Goal: Information Seeking & Learning: Learn about a topic

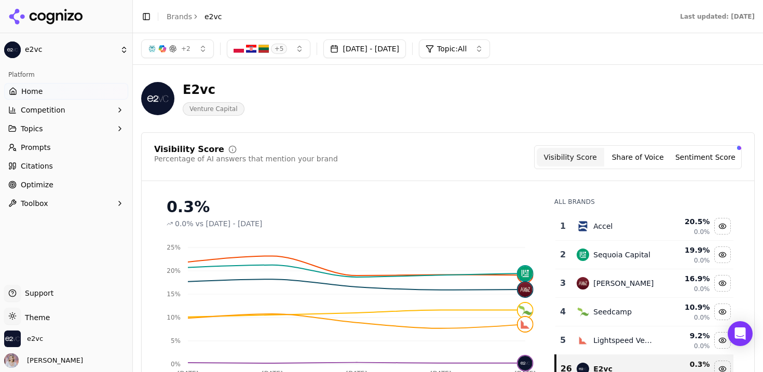
click at [531, 26] on header "Toggle Sidebar Brands e2vc Last updated: [DATE]" at bounding box center [448, 16] width 630 height 33
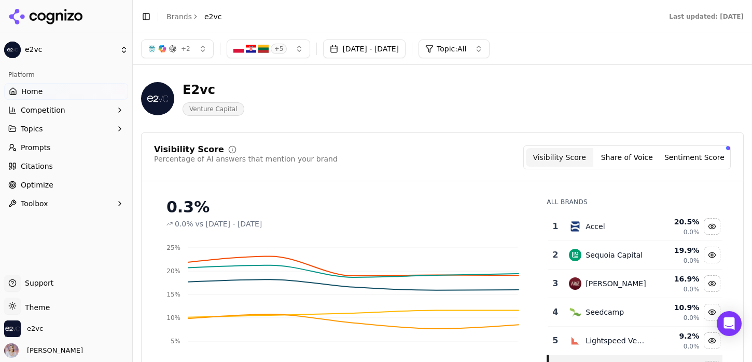
click at [54, 148] on link "Prompts" at bounding box center [66, 147] width 124 height 17
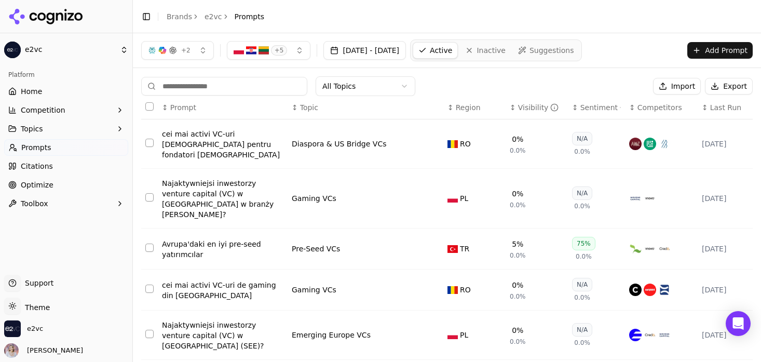
click at [524, 112] on div "Visibility" at bounding box center [538, 107] width 41 height 10
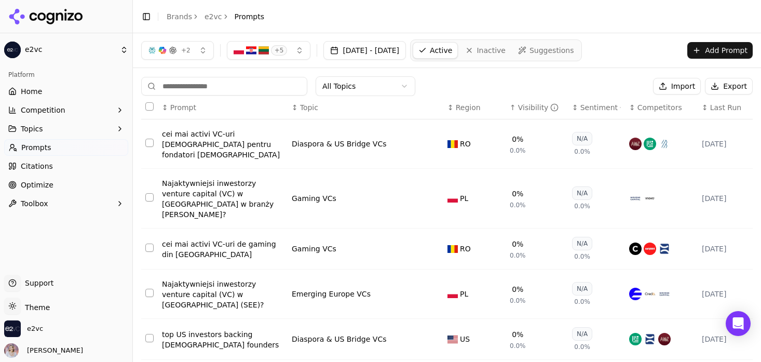
click at [524, 112] on div "Visibility" at bounding box center [538, 107] width 41 height 10
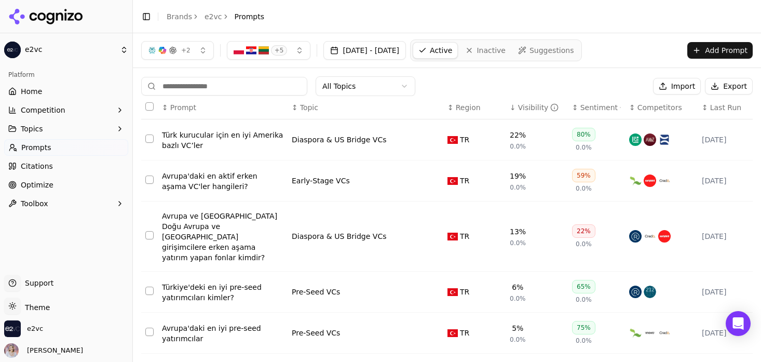
click at [574, 53] on span "Suggestions" at bounding box center [551, 50] width 45 height 10
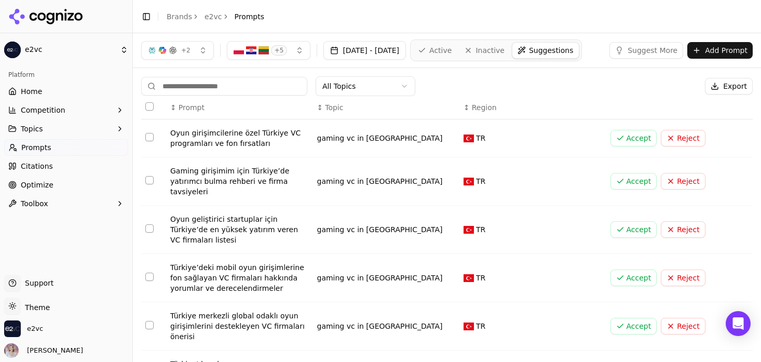
click at [385, 95] on body "e2vc Platform Home Competition Topics Prompts Citations Optimize Toolbox Suppor…" at bounding box center [380, 181] width 761 height 362
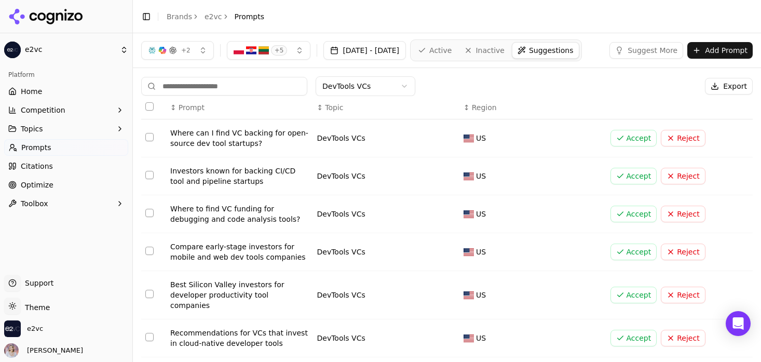
click at [402, 85] on html "e2vc Platform Home Competition Topics Prompts Citations Optimize Toolbox Suppor…" at bounding box center [380, 181] width 761 height 362
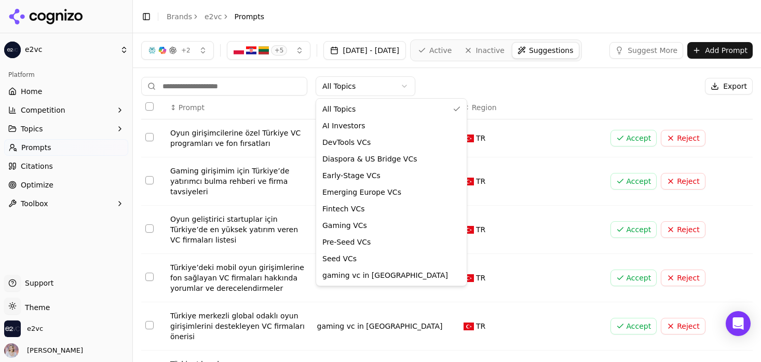
click at [379, 83] on html "e2vc Platform Home Competition Topics Prompts Citations Optimize Toolbox Suppor…" at bounding box center [380, 181] width 761 height 362
click at [367, 88] on html "e2vc Platform Home Competition Topics Prompts Citations Optimize Toolbox Suppor…" at bounding box center [380, 181] width 761 height 362
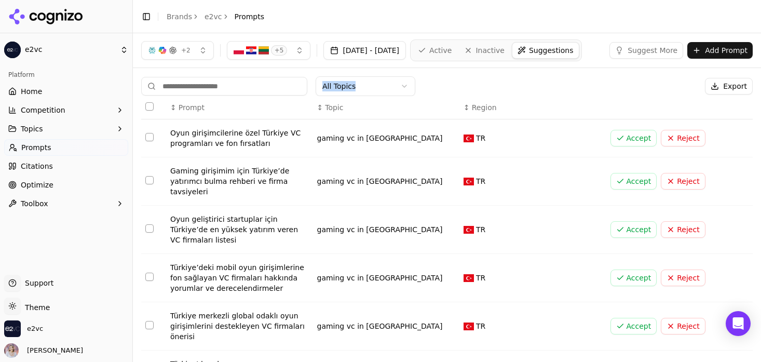
click at [204, 19] on link "e2vc" at bounding box center [213, 16] width 18 height 10
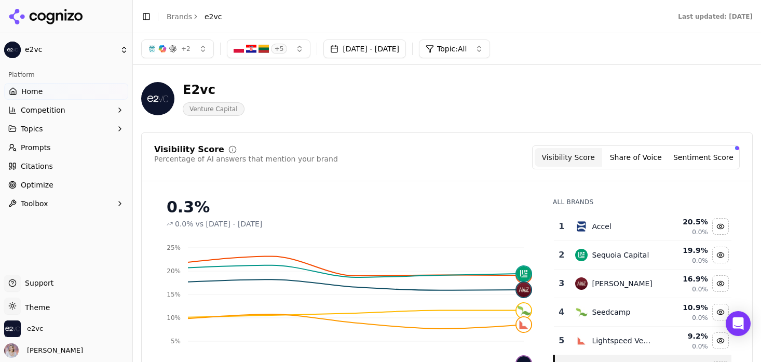
click at [95, 141] on link "Prompts" at bounding box center [66, 147] width 124 height 17
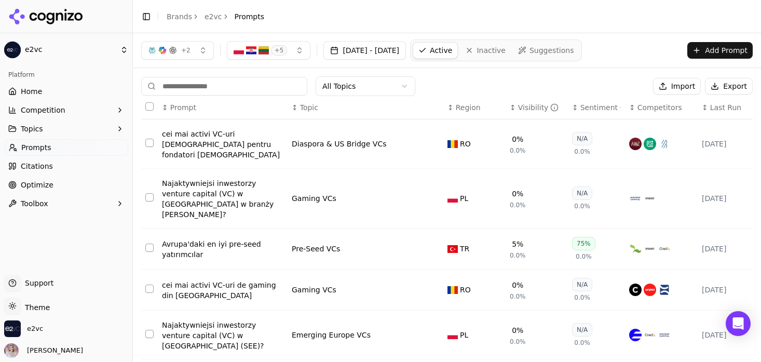
click at [716, 90] on button "Export" at bounding box center [728, 86] width 48 height 17
click at [702, 54] on button "Add Prompt" at bounding box center [719, 50] width 65 height 17
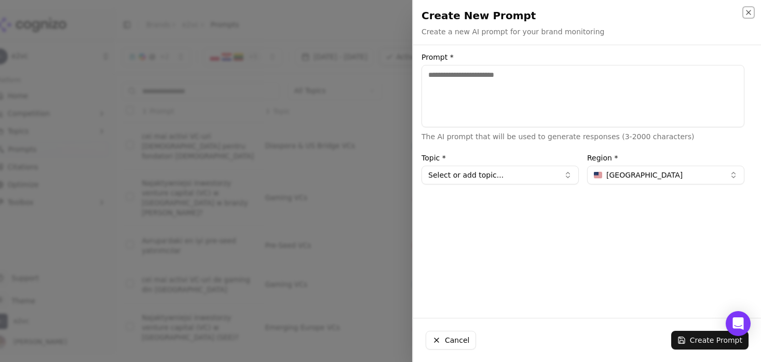
click at [744, 12] on icon "button" at bounding box center [748, 12] width 8 height 8
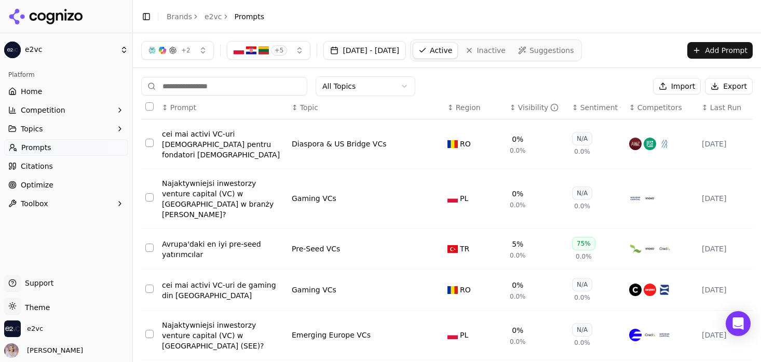
click at [60, 92] on link "Home" at bounding box center [66, 91] width 124 height 17
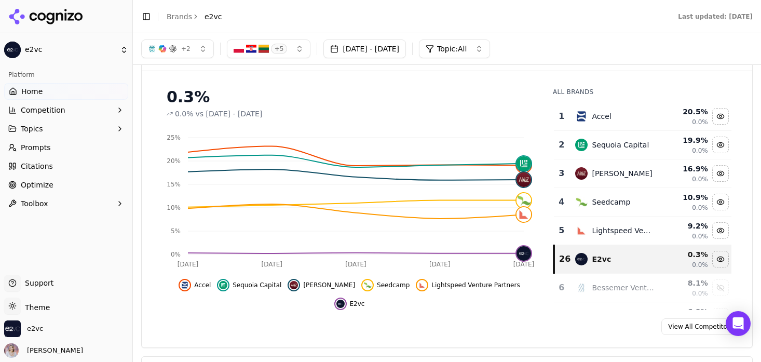
scroll to position [109, 0]
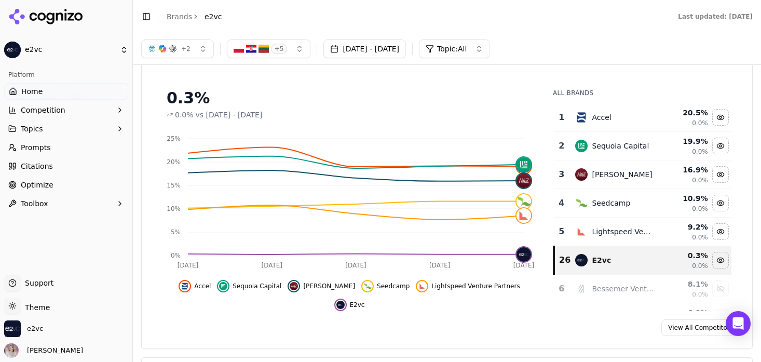
click at [54, 150] on link "Prompts" at bounding box center [66, 147] width 124 height 17
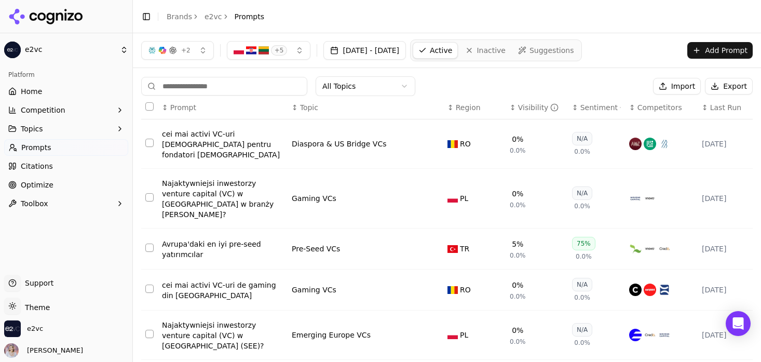
click at [585, 108] on div "Sentiment" at bounding box center [600, 107] width 40 height 10
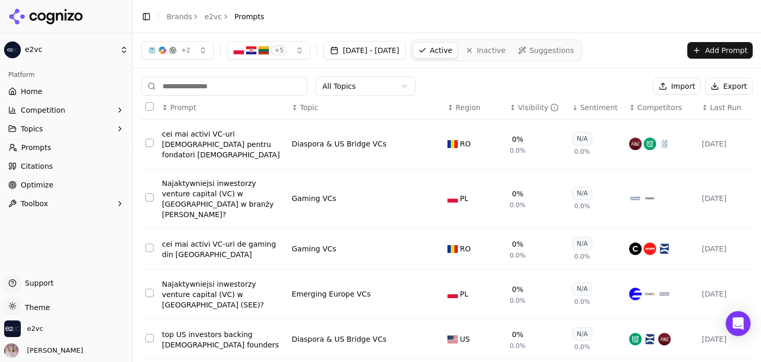
click at [585, 107] on div "Sentiment" at bounding box center [600, 107] width 40 height 10
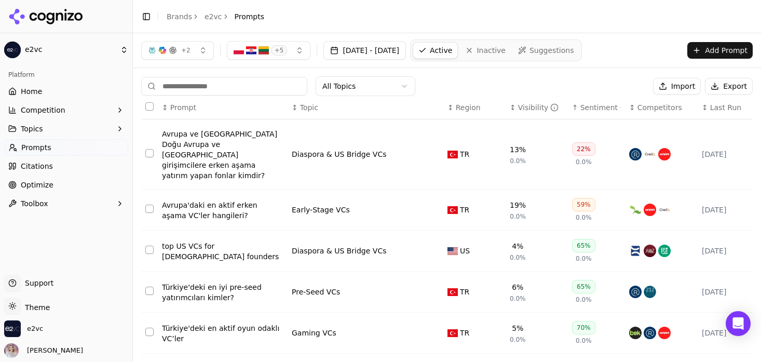
click at [91, 86] on link "Home" at bounding box center [66, 91] width 124 height 17
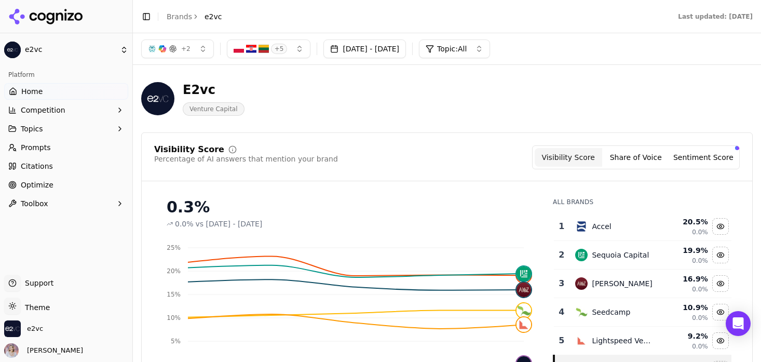
click at [74, 132] on button "Topics" at bounding box center [66, 128] width 124 height 17
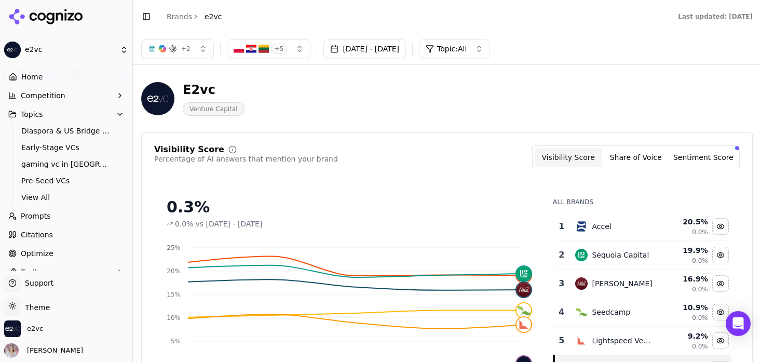
scroll to position [16, 0]
click at [72, 189] on link "View All" at bounding box center [66, 195] width 99 height 15
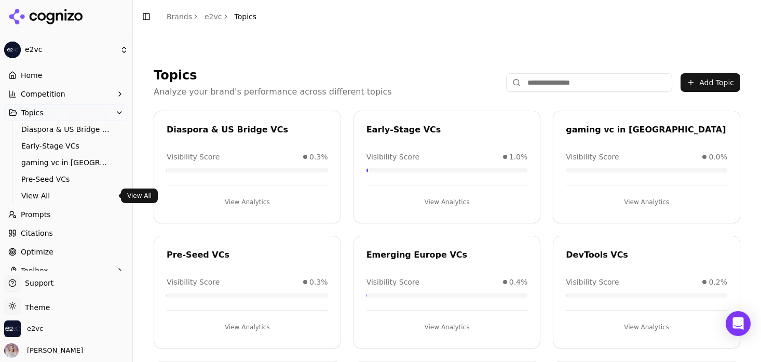
click at [67, 219] on link "Prompts" at bounding box center [66, 214] width 124 height 17
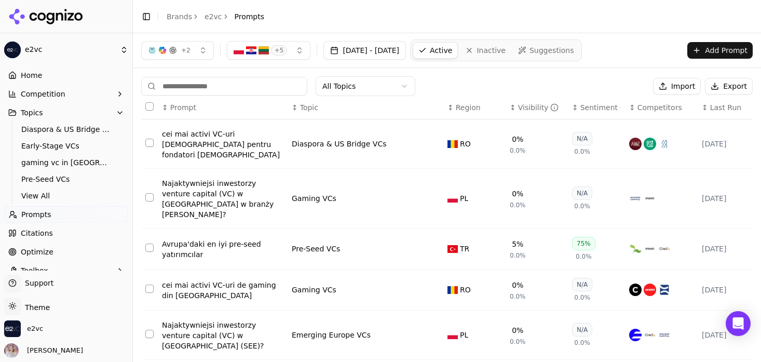
click at [586, 104] on div "Sentiment" at bounding box center [600, 107] width 40 height 10
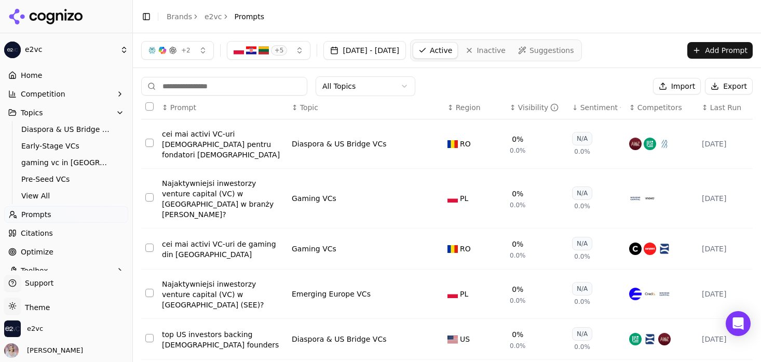
click at [586, 104] on div "Sentiment" at bounding box center [600, 107] width 40 height 10
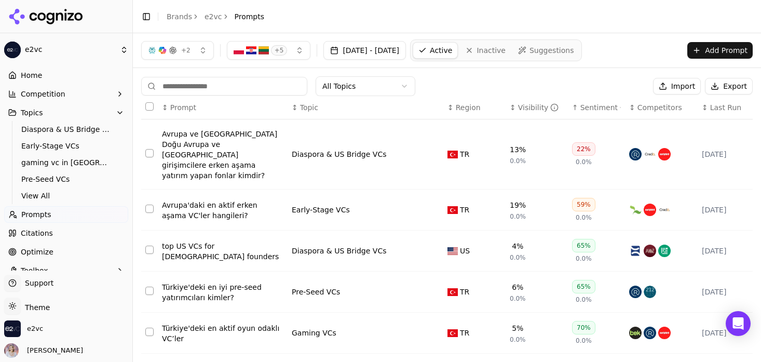
click at [400, 92] on html "e2vc Platform Home Competition Topics Diaspora & US Bridge VCs Early-Stage VCs …" at bounding box center [380, 181] width 761 height 362
click at [49, 82] on html "e2vc Platform Home Competition Topics Diaspora & US Bridge VCs Early-Stage VCs …" at bounding box center [380, 181] width 761 height 362
click at [49, 80] on link "Home" at bounding box center [66, 75] width 124 height 17
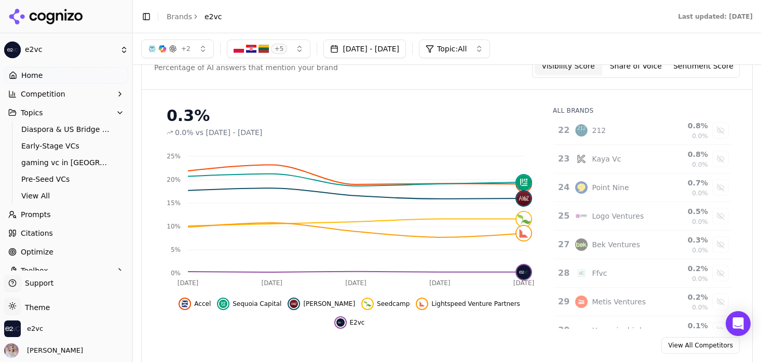
scroll to position [637, 0]
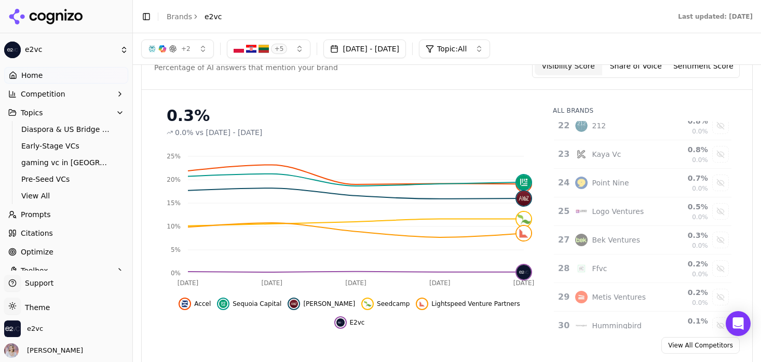
click at [638, 70] on button "Share of Voice" at bounding box center [635, 66] width 67 height 19
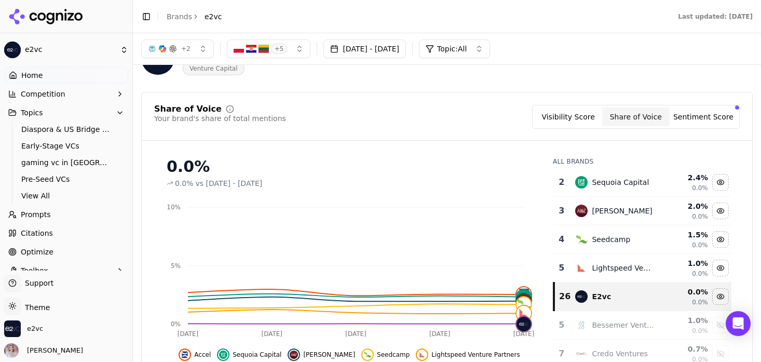
scroll to position [0, 0]
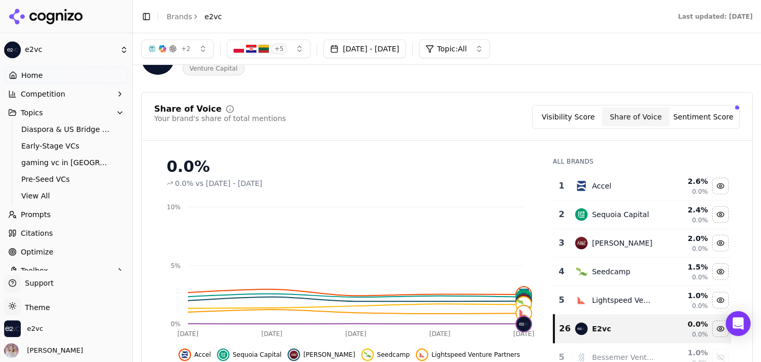
click at [585, 119] on button "Visibility Score" at bounding box center [567, 116] width 67 height 19
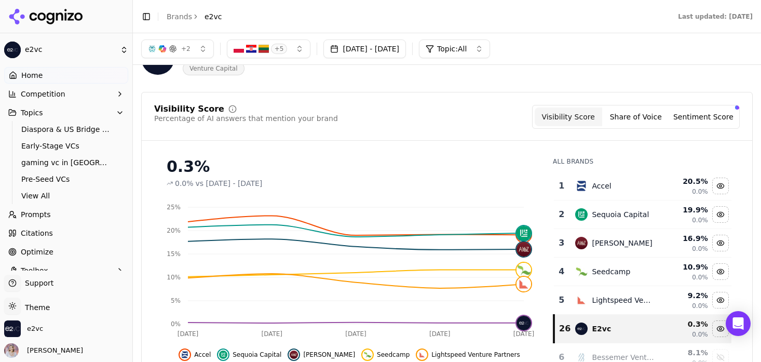
click at [651, 112] on button "Share of Voice" at bounding box center [635, 116] width 67 height 19
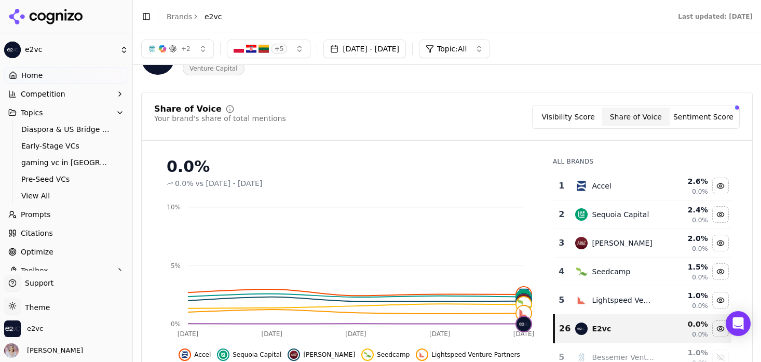
click at [699, 114] on button "Sentiment Score" at bounding box center [702, 116] width 67 height 19
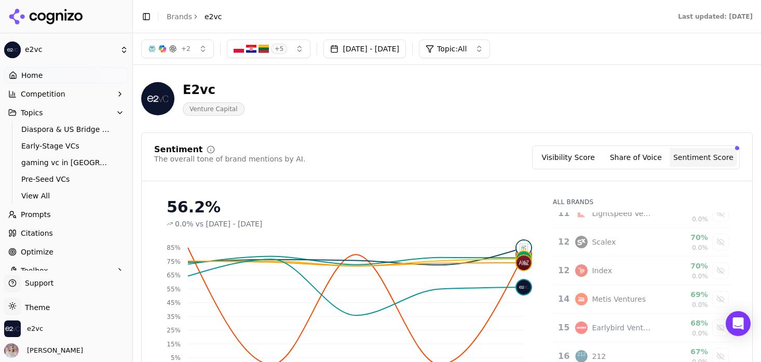
scroll to position [1, 0]
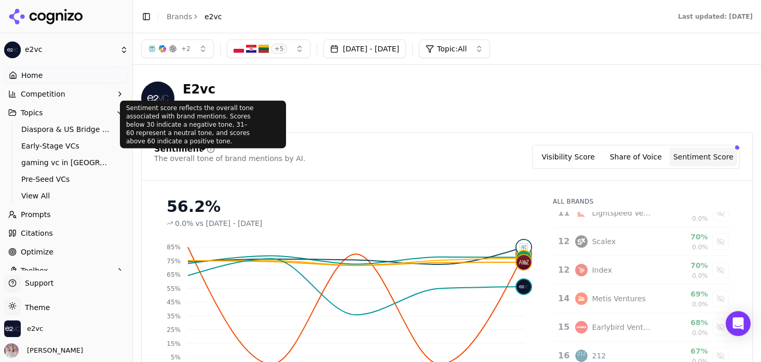
click at [199, 128] on div "Sentiment score reflects the overall tone associated with brand mentions. Score…" at bounding box center [203, 125] width 166 height 48
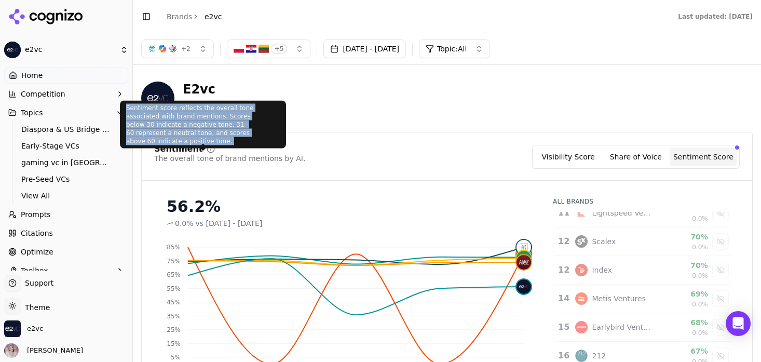
click at [199, 128] on div "Sentiment score reflects the overall tone associated with brand mentions. Score…" at bounding box center [203, 125] width 166 height 48
copy div "Sentiment score reflects the overall tone associated with brand mentions. Score…"
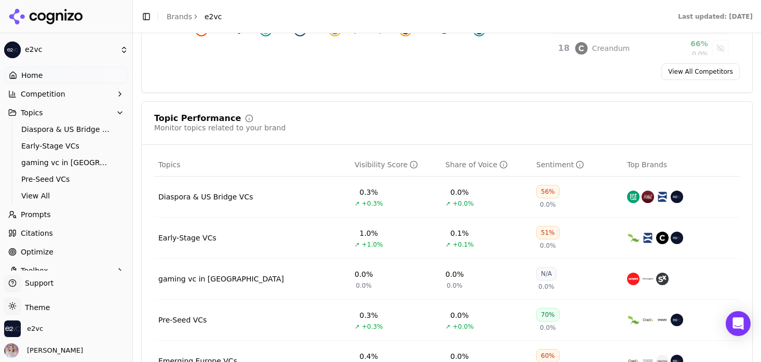
scroll to position [513, 0]
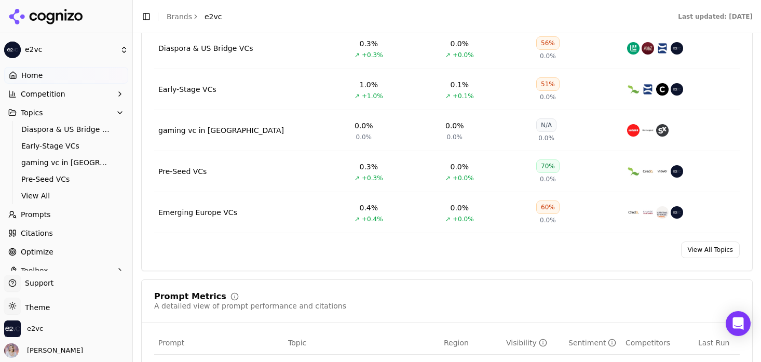
click at [704, 258] on link "View All Topics" at bounding box center [710, 249] width 59 height 17
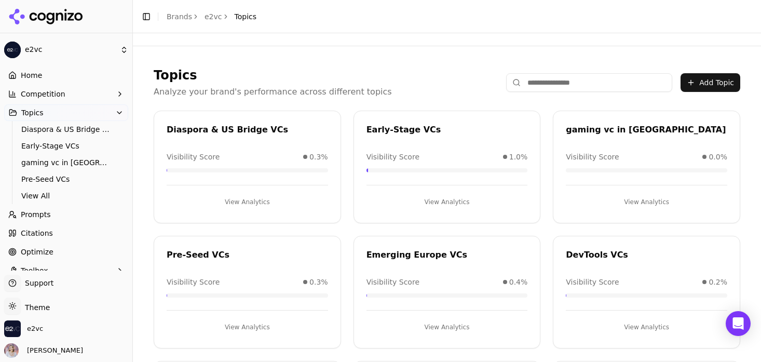
click at [66, 106] on button "Topics" at bounding box center [66, 112] width 124 height 17
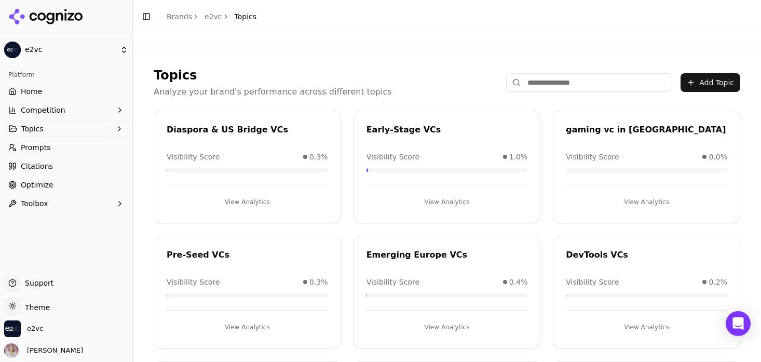
click at [66, 106] on button "Competition" at bounding box center [66, 110] width 124 height 17
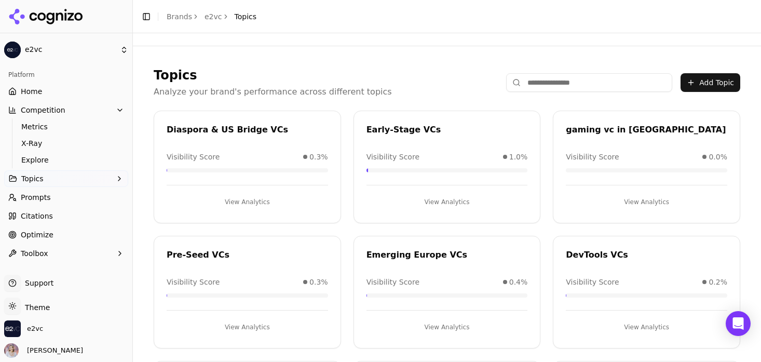
click at [39, 112] on span "Competition" at bounding box center [43, 110] width 45 height 10
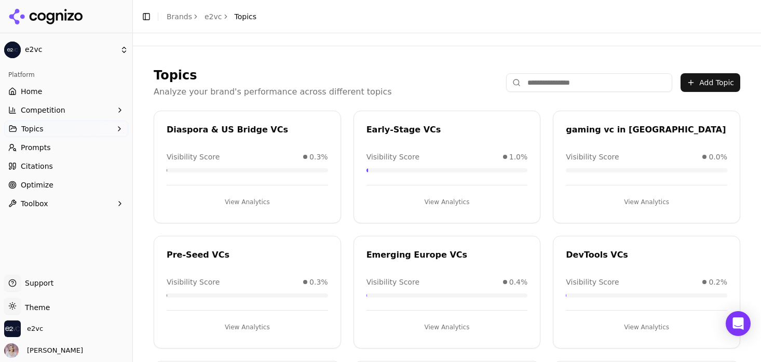
click at [39, 112] on span "Competition" at bounding box center [43, 110] width 45 height 10
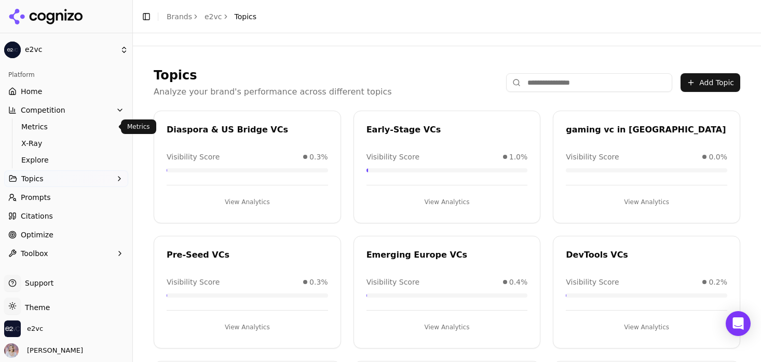
click at [39, 129] on span "Metrics" at bounding box center [66, 126] width 90 height 10
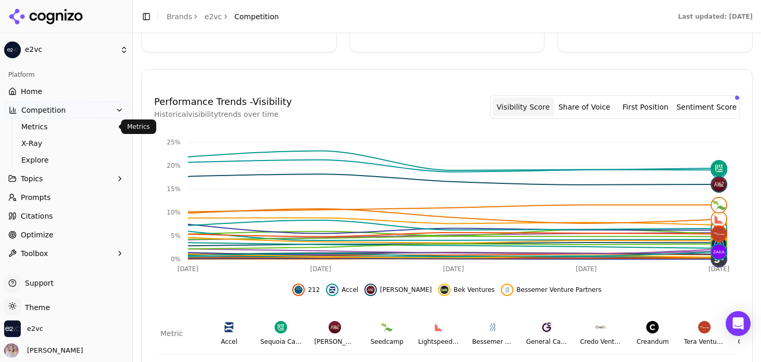
scroll to position [293, 0]
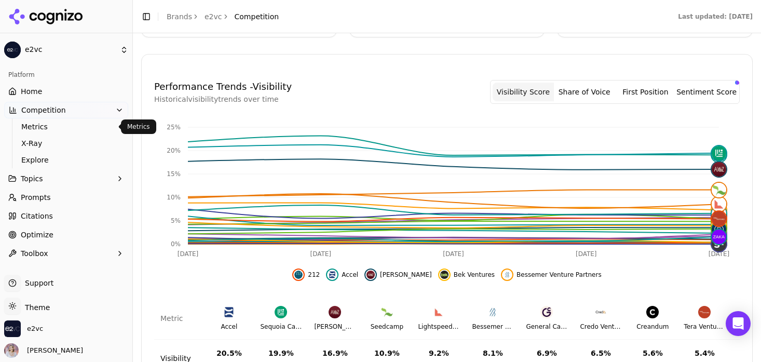
click at [262, 83] on h4 "Performance Trends - Visibility" at bounding box center [222, 86] width 137 height 15
copy h4 "Visibility"
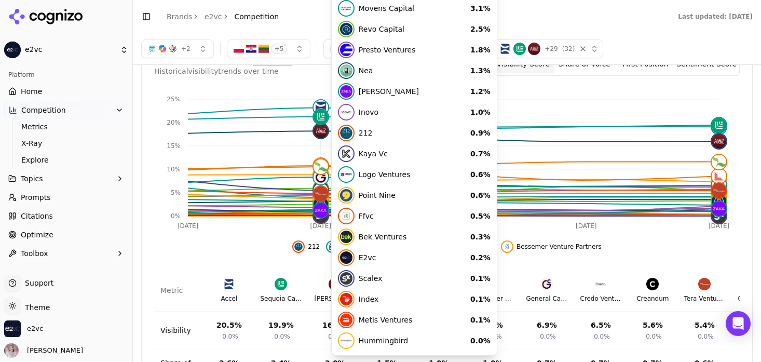
scroll to position [455, 0]
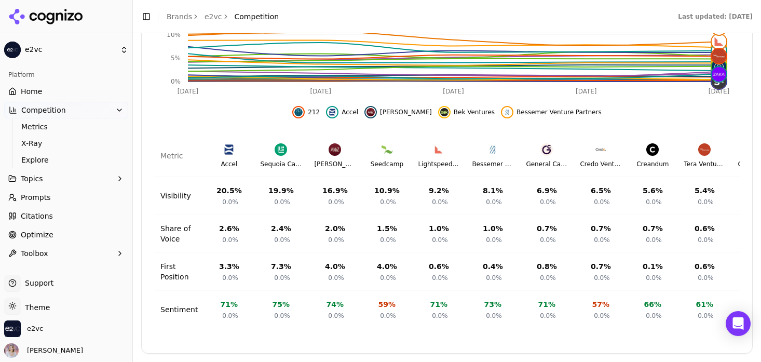
click at [46, 86] on link "Home" at bounding box center [66, 91] width 124 height 17
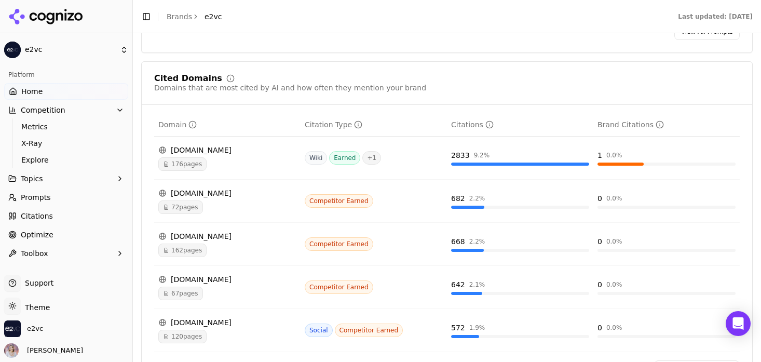
scroll to position [1093, 0]
drag, startPoint x: 272, startPoint y: 71, endPoint x: 164, endPoint y: 75, distance: 107.5
click at [164, 82] on div "Domains that are most cited by AI and how often they mention your brand" at bounding box center [290, 87] width 272 height 10
drag, startPoint x: 273, startPoint y: 73, endPoint x: 157, endPoint y: 62, distance: 116.7
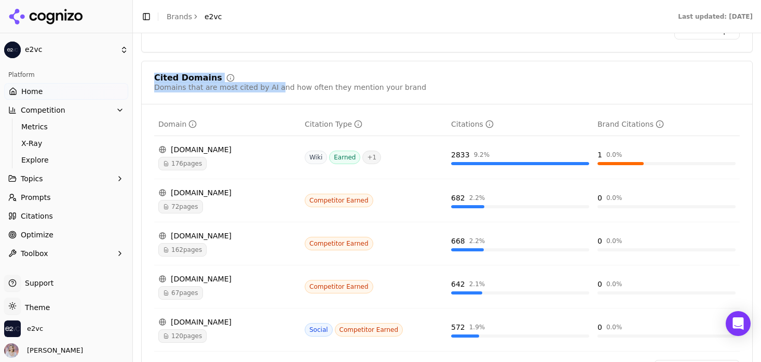
click at [156, 74] on div "Cited Domains Domains that are most cited by AI and how often they mention your…" at bounding box center [290, 83] width 272 height 19
copy div "Cited Domains Domains that are most cited by AI a"
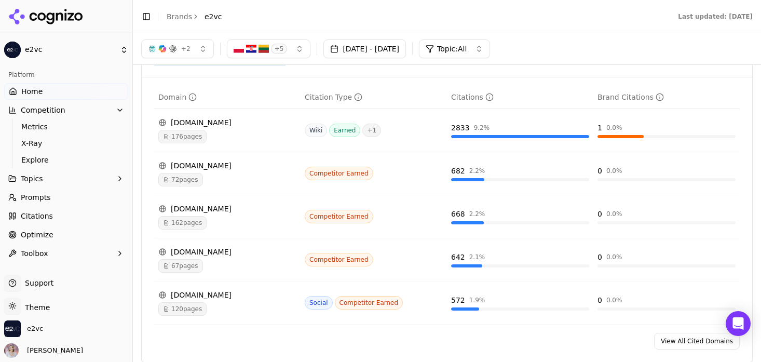
scroll to position [1115, 0]
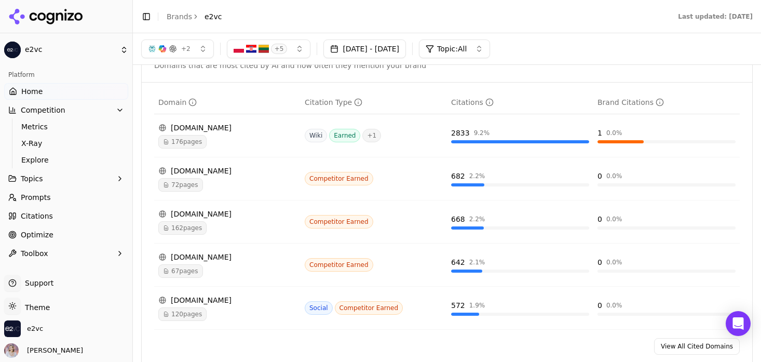
click at [199, 209] on div "[DOMAIN_NAME]" at bounding box center [227, 214] width 138 height 10
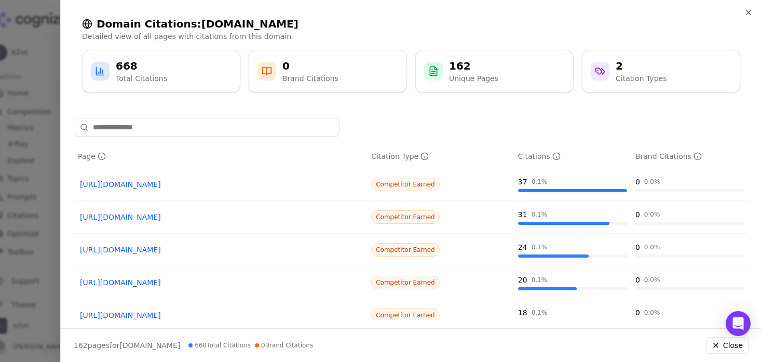
click at [206, 22] on h2 "Domain Citations: [DOMAIN_NAME]" at bounding box center [411, 24] width 658 height 15
copy h2 "shizune"
click at [57, 63] on div at bounding box center [380, 181] width 761 height 362
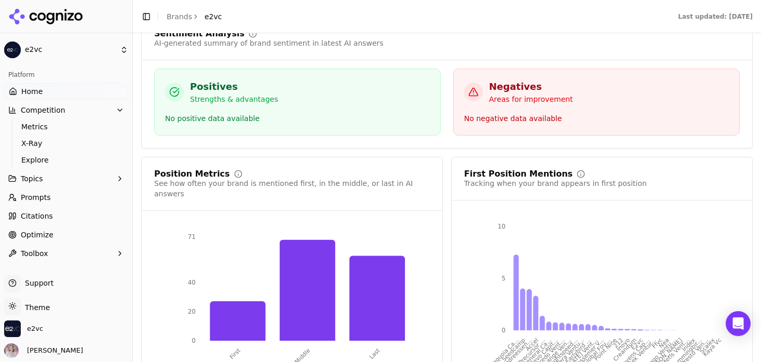
scroll to position [1974, 0]
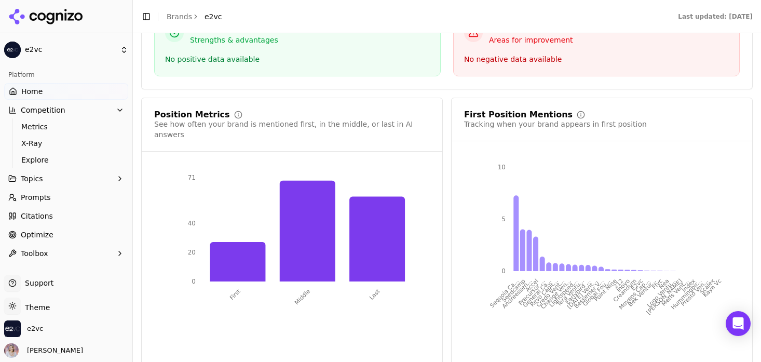
click at [60, 178] on button "Topics" at bounding box center [66, 178] width 124 height 17
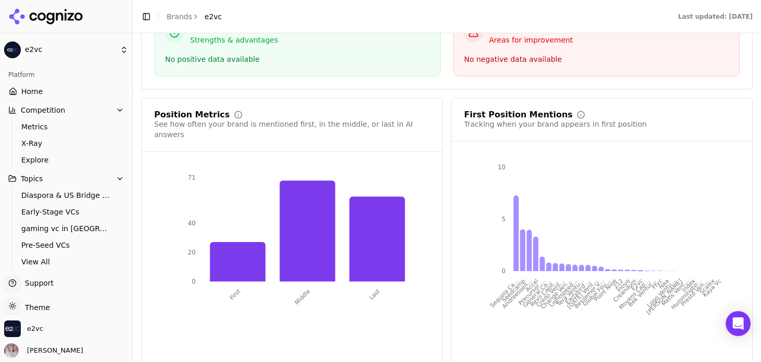
click at [60, 178] on button "Topics" at bounding box center [66, 178] width 124 height 17
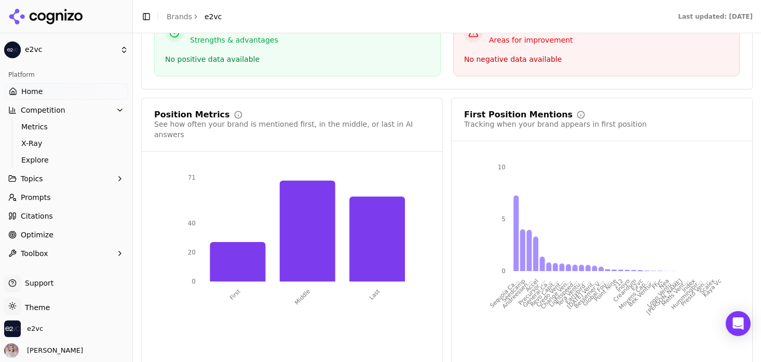
click at [53, 199] on link "Prompts" at bounding box center [66, 197] width 124 height 17
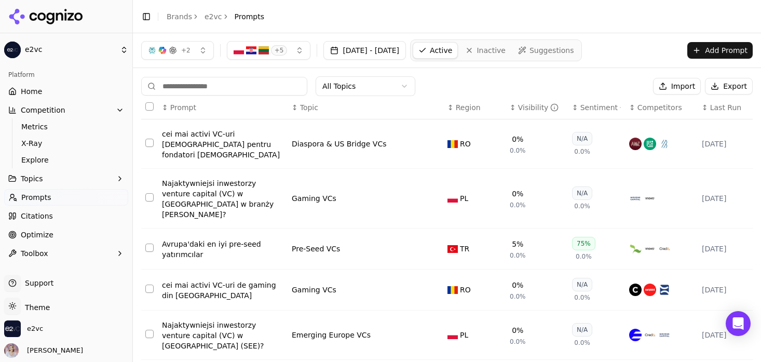
click at [51, 213] on link "Citations" at bounding box center [66, 216] width 124 height 17
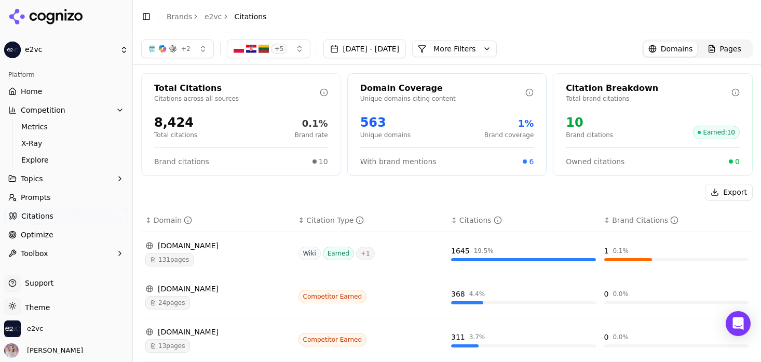
click at [465, 216] on div "Citations" at bounding box center [480, 220] width 43 height 10
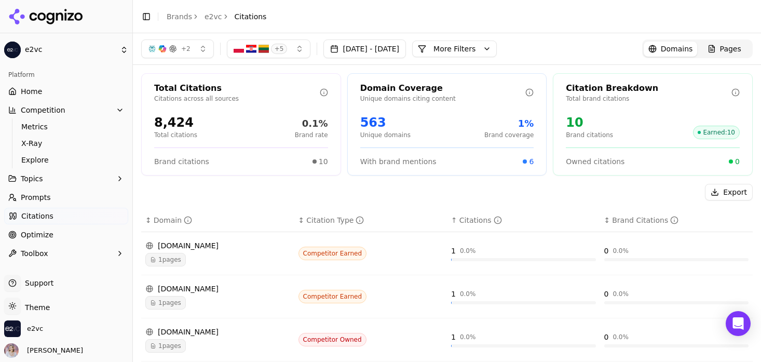
click at [465, 216] on div "Citations" at bounding box center [480, 220] width 43 height 10
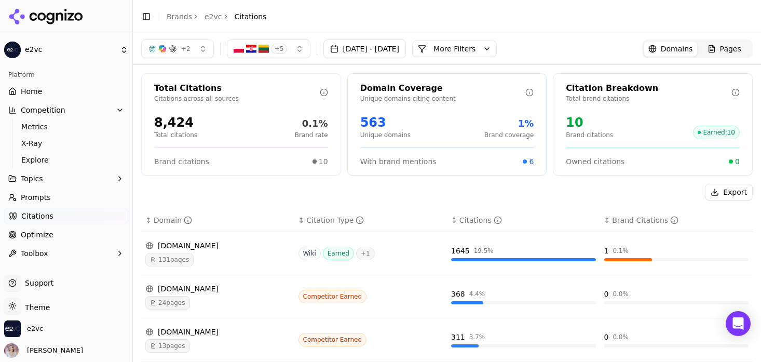
click at [47, 115] on button "Competition" at bounding box center [66, 110] width 124 height 17
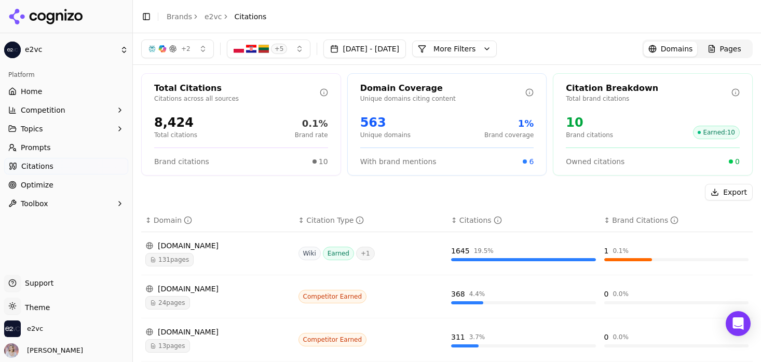
click at [47, 115] on button "Competition" at bounding box center [66, 110] width 124 height 17
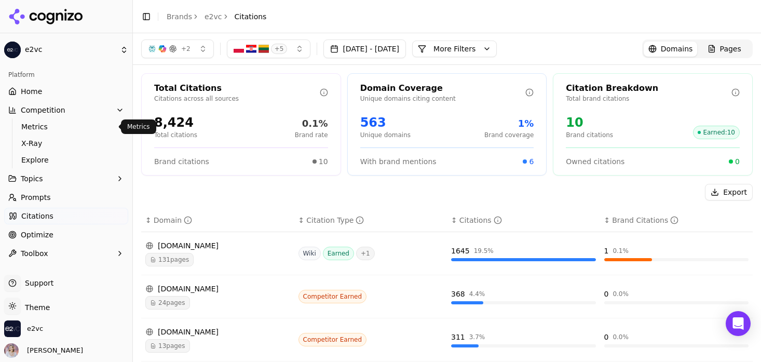
click at [47, 129] on span "Metrics" at bounding box center [66, 126] width 90 height 10
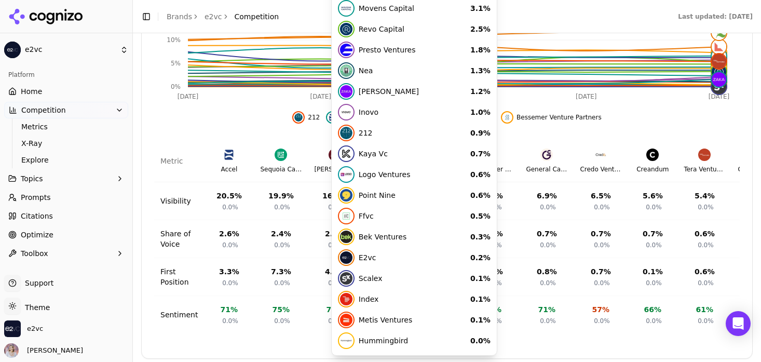
scroll to position [455, 0]
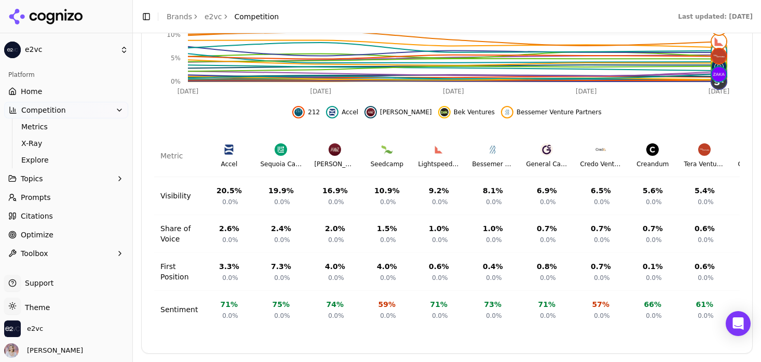
click at [73, 86] on link "Home" at bounding box center [66, 91] width 124 height 17
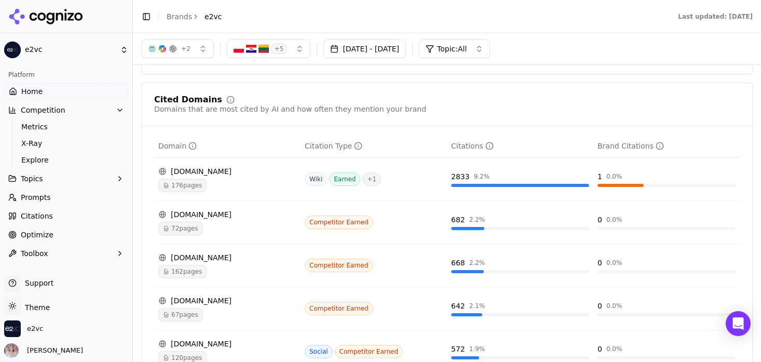
scroll to position [1062, 0]
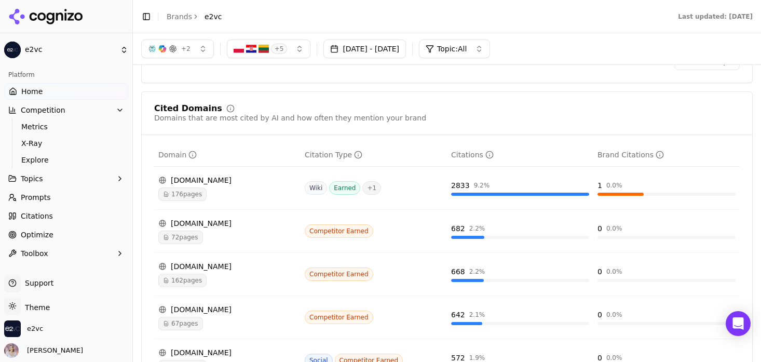
click at [72, 215] on link "Citations" at bounding box center [66, 216] width 124 height 17
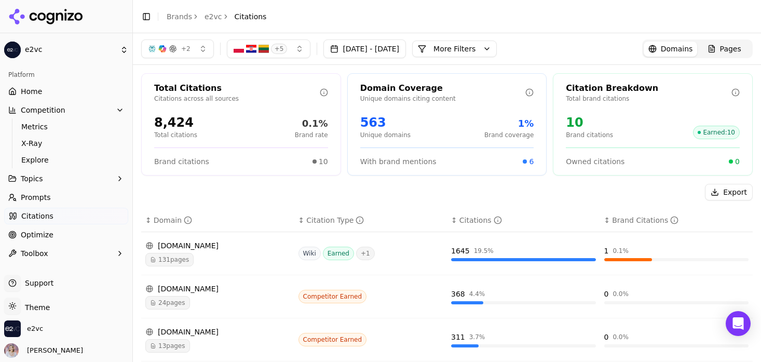
click at [723, 52] on span "Pages" at bounding box center [730, 49] width 21 height 10
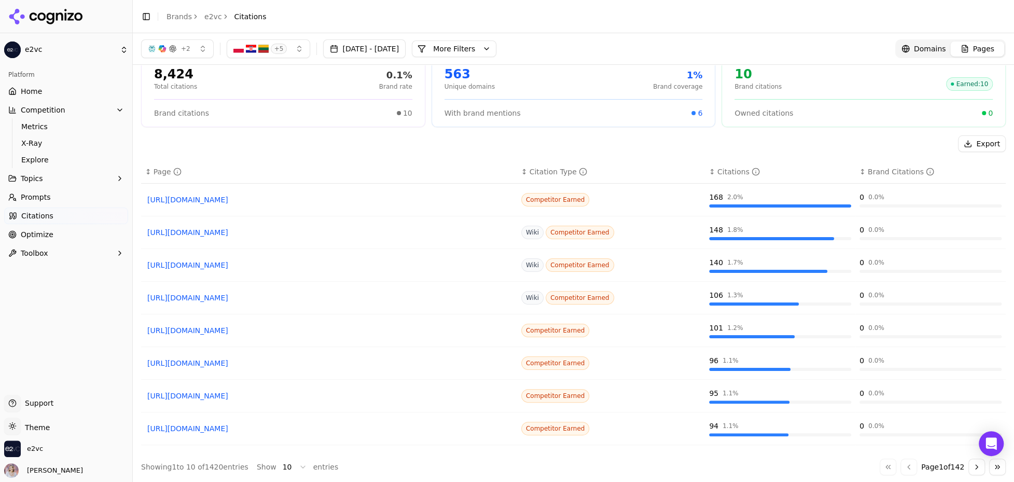
scroll to position [49, 0]
click at [762, 48] on span "Domains" at bounding box center [930, 49] width 32 height 10
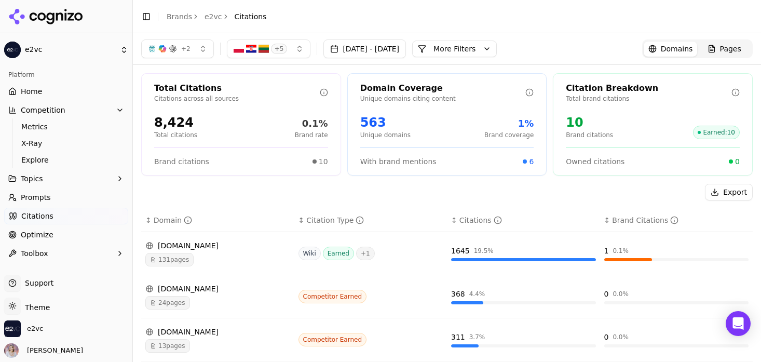
click at [173, 298] on span "24 pages" at bounding box center [167, 302] width 45 height 13
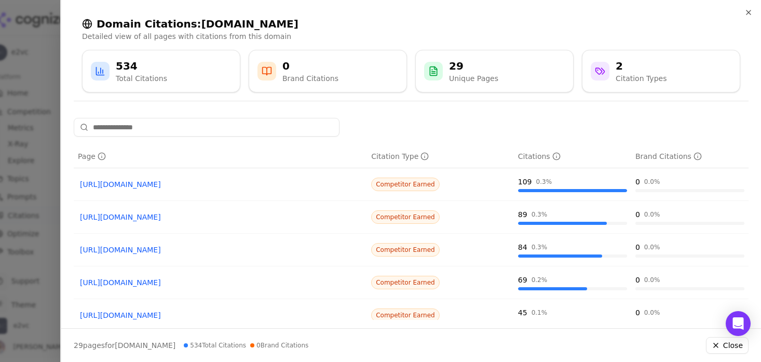
click at [56, 36] on div at bounding box center [380, 181] width 761 height 362
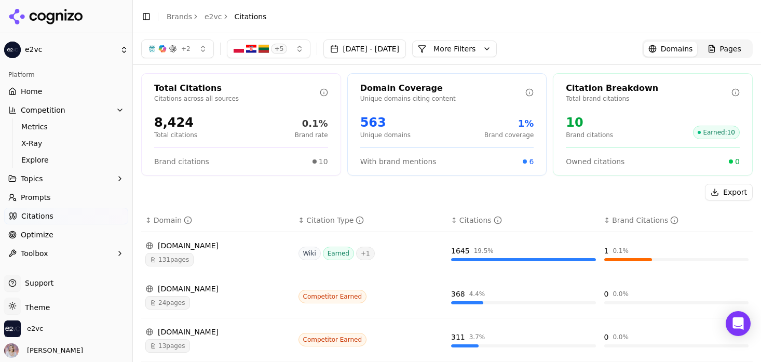
click at [72, 233] on link "Optimize" at bounding box center [66, 234] width 124 height 17
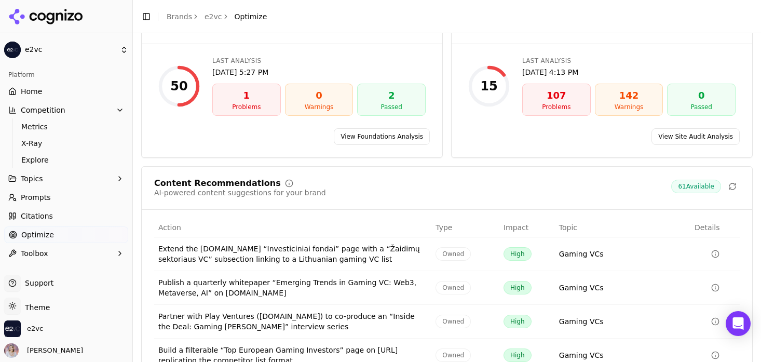
scroll to position [171, 0]
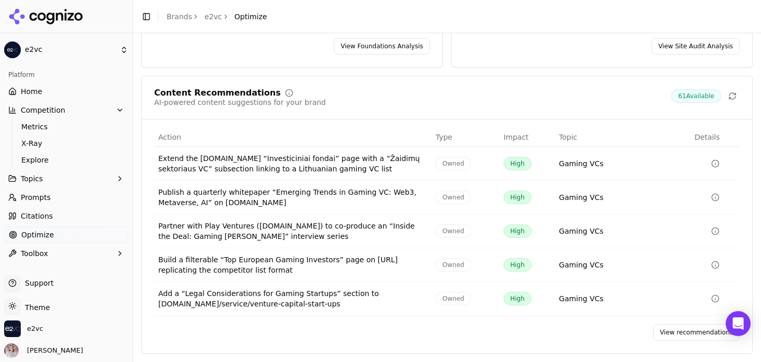
click at [668, 327] on link "View recommendations" at bounding box center [696, 332] width 87 height 17
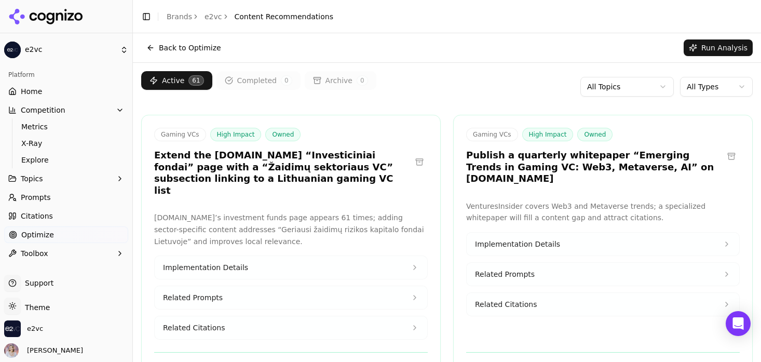
click at [419, 154] on button at bounding box center [419, 162] width 17 height 17
click at [731, 156] on button at bounding box center [731, 156] width 17 height 17
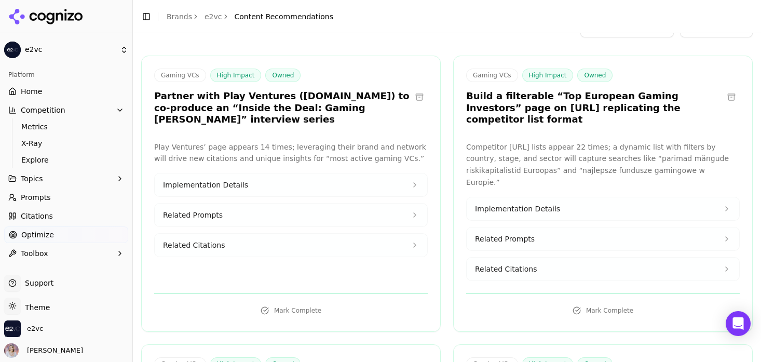
scroll to position [60, 0]
click at [413, 173] on button "Implementation Details" at bounding box center [291, 184] width 272 height 23
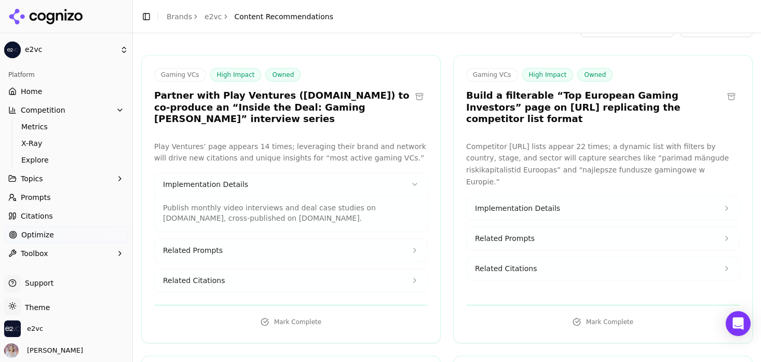
click at [417, 246] on icon at bounding box center [414, 250] width 8 height 8
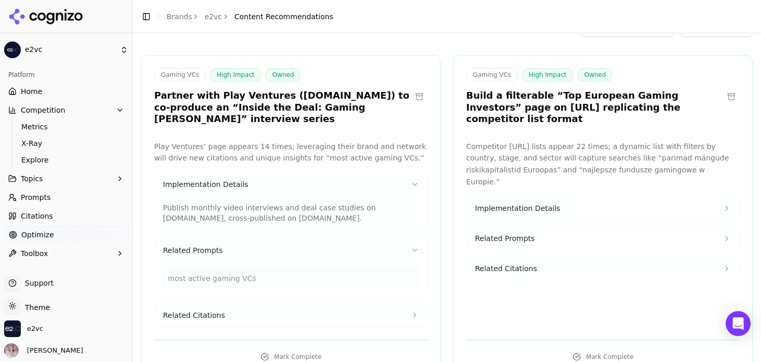
click at [410, 311] on icon at bounding box center [414, 315] width 8 height 8
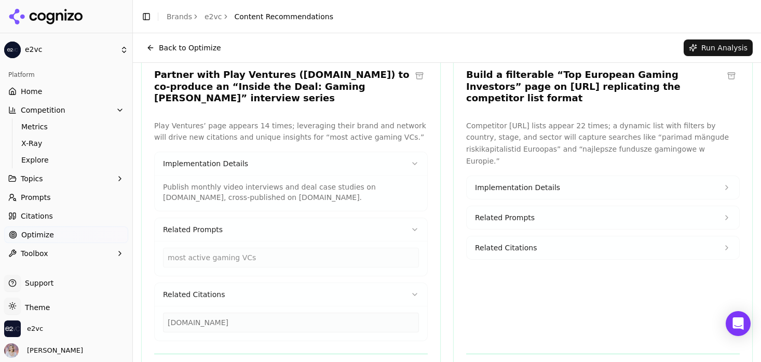
scroll to position [71, 0]
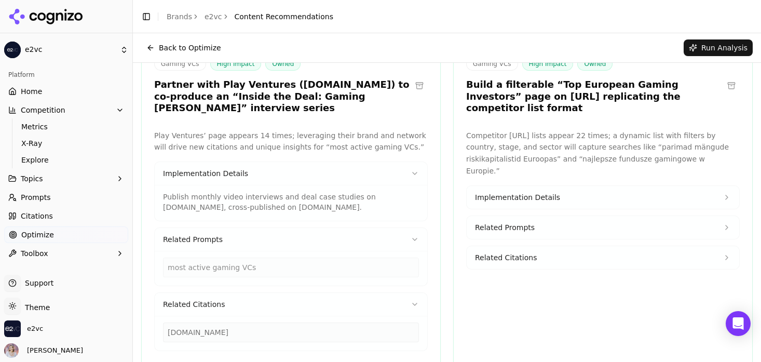
click at [529, 192] on span "Implementation Details" at bounding box center [517, 197] width 85 height 10
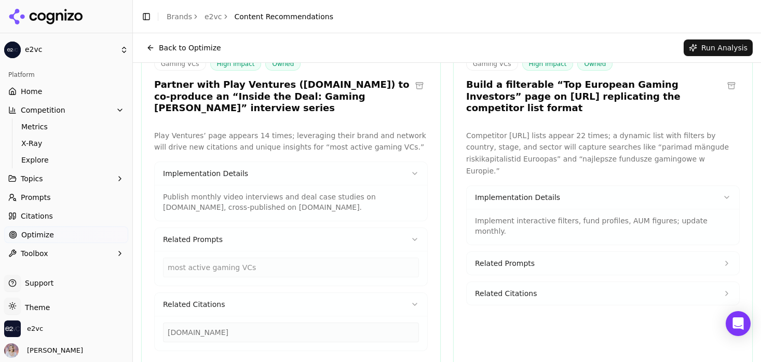
click at [524, 258] on span "Related Prompts" at bounding box center [505, 263] width 60 height 10
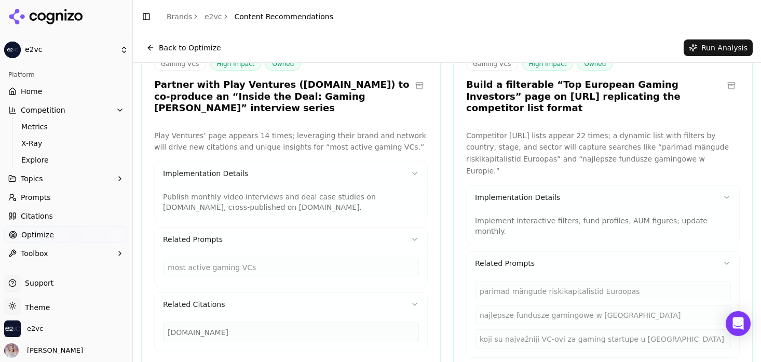
click at [524, 281] on div "parimad mängude riskikapitalistid Euroopas" at bounding box center [603, 291] width 256 height 20
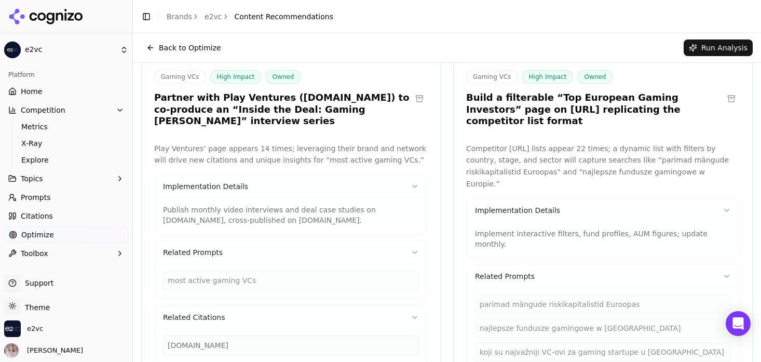
scroll to position [62, 0]
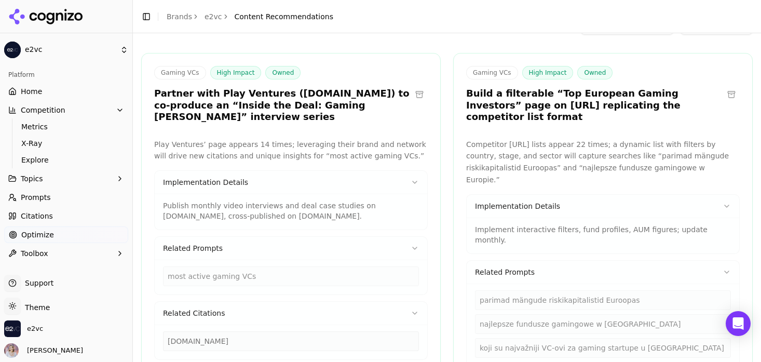
click at [415, 171] on button "Implementation Details" at bounding box center [291, 182] width 272 height 23
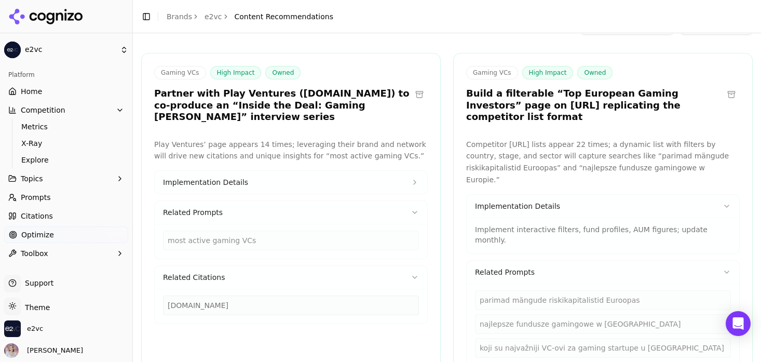
click at [415, 224] on div "most active gaming VCs" at bounding box center [291, 237] width 256 height 26
click at [414, 209] on button "Related Prompts" at bounding box center [291, 212] width 272 height 23
click at [414, 254] on div "[DOMAIN_NAME]" at bounding box center [291, 267] width 256 height 26
click at [416, 238] on icon at bounding box center [414, 242] width 8 height 8
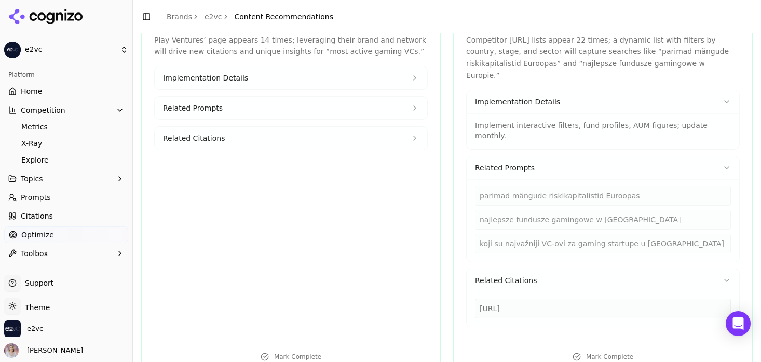
scroll to position [167, 0]
click at [731, 156] on button "Related Prompts" at bounding box center [602, 167] width 272 height 23
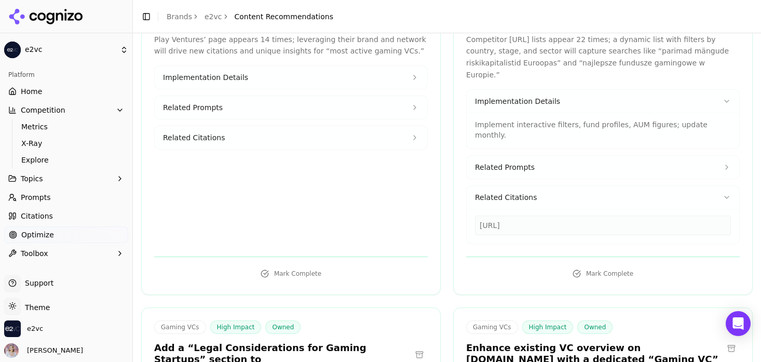
click at [726, 186] on button "Related Citations" at bounding box center [602, 197] width 272 height 23
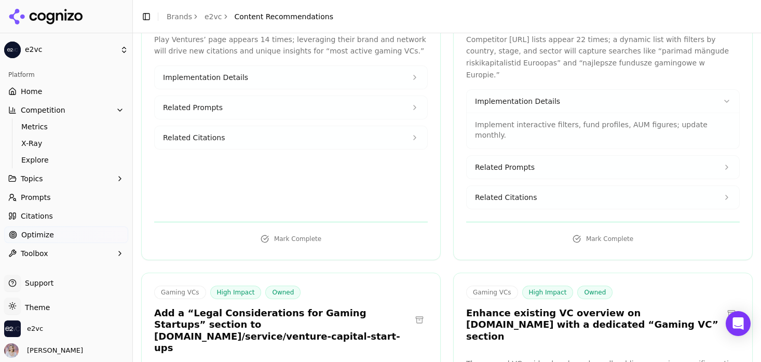
click at [719, 90] on button "Implementation Details" at bounding box center [602, 101] width 272 height 23
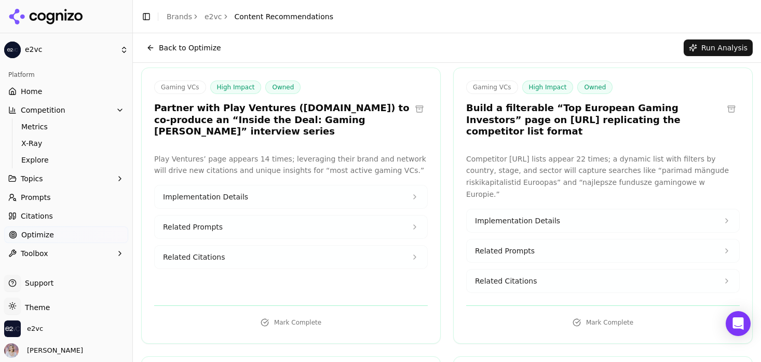
scroll to position [43, 0]
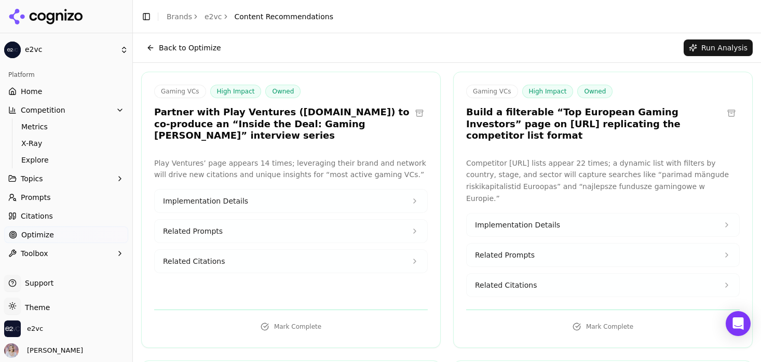
click at [413, 197] on icon at bounding box center [414, 201] width 8 height 8
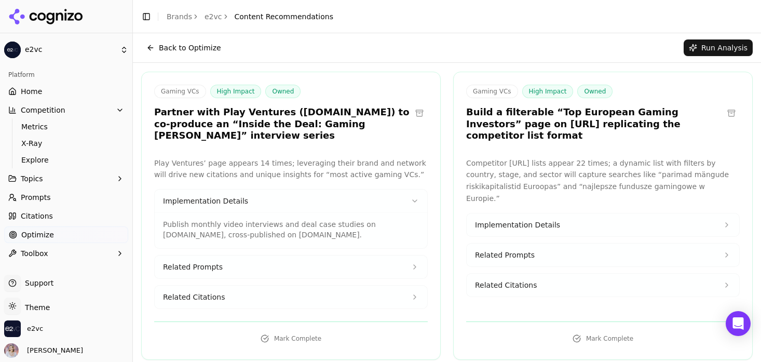
click at [409, 255] on button "Related Prompts" at bounding box center [291, 266] width 272 height 23
click at [408, 296] on div "most active gaming VCs" at bounding box center [291, 295] width 272 height 35
click at [409, 320] on button "Related Citations" at bounding box center [291, 331] width 272 height 23
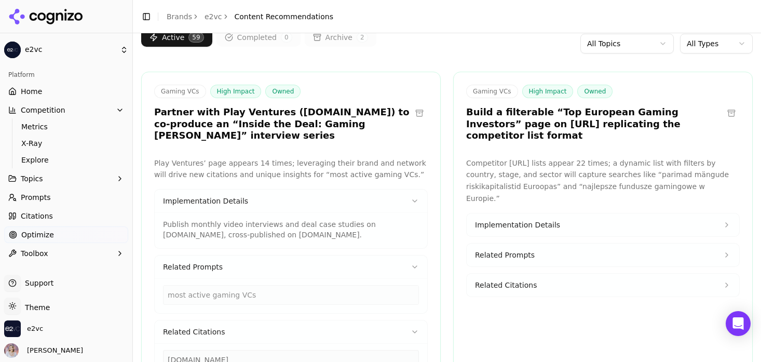
scroll to position [68, 0]
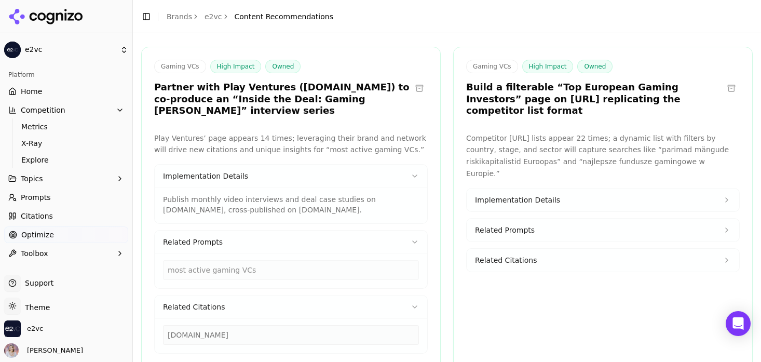
click at [526, 195] on span "Implementation Details" at bounding box center [517, 200] width 85 height 10
click at [515, 260] on span "Related Prompts" at bounding box center [505, 265] width 60 height 10
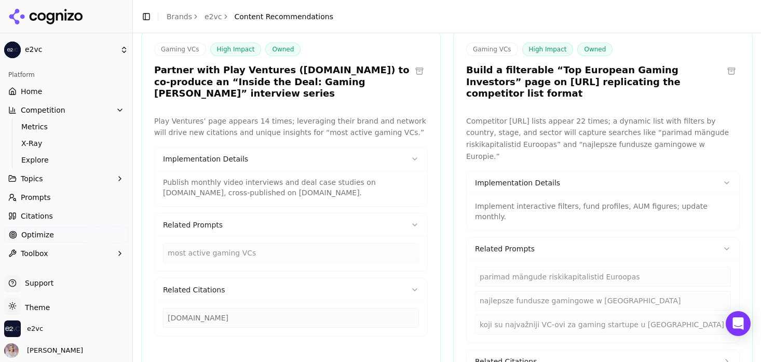
scroll to position [85, 0]
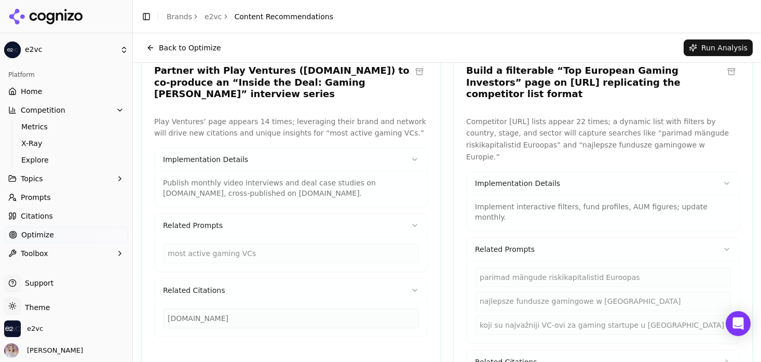
click at [515, 356] on span "Related Citations" at bounding box center [506, 361] width 62 height 10
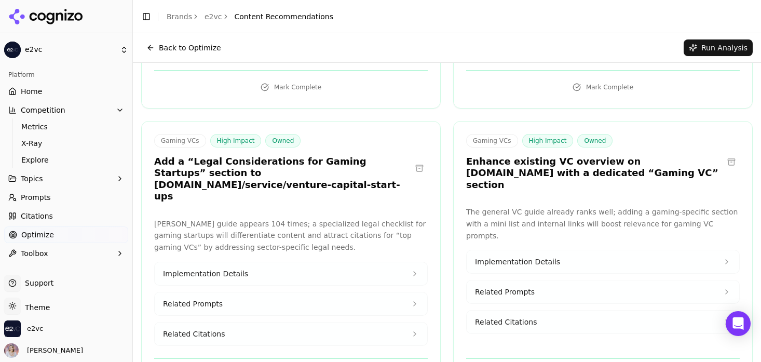
scroll to position [433, 0]
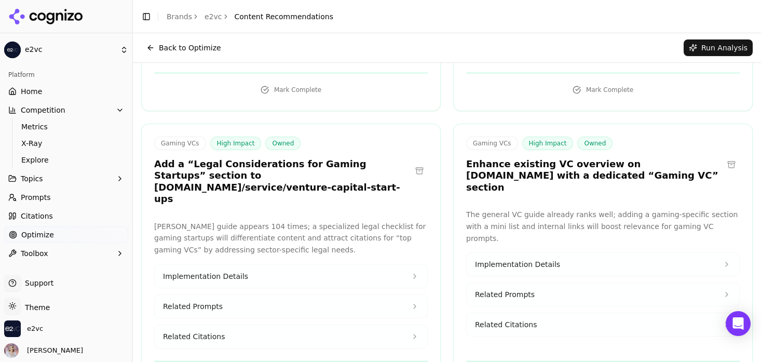
click at [401, 265] on button "Implementation Details" at bounding box center [291, 276] width 272 height 23
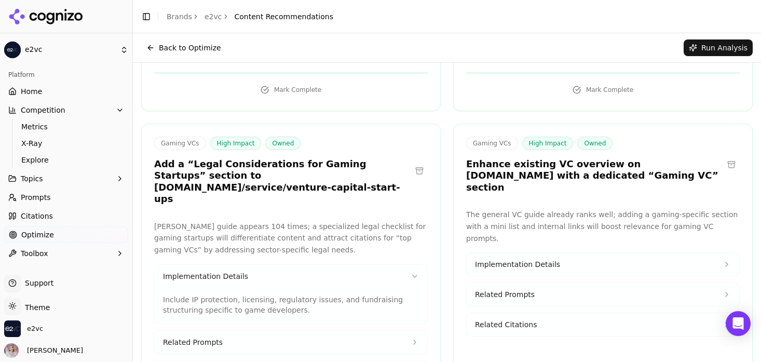
click at [401, 330] on button "Related Prompts" at bounding box center [291, 341] width 272 height 23
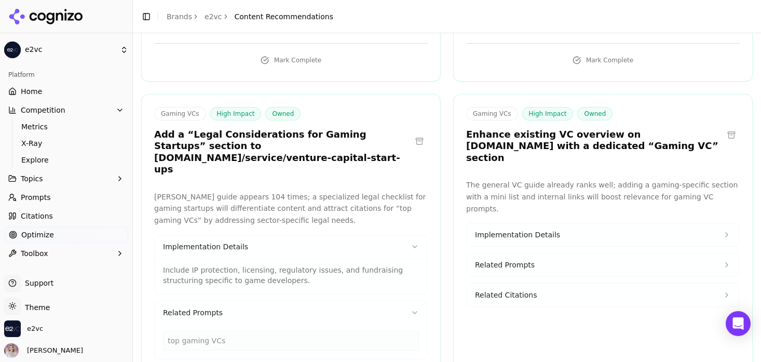
scroll to position [471, 0]
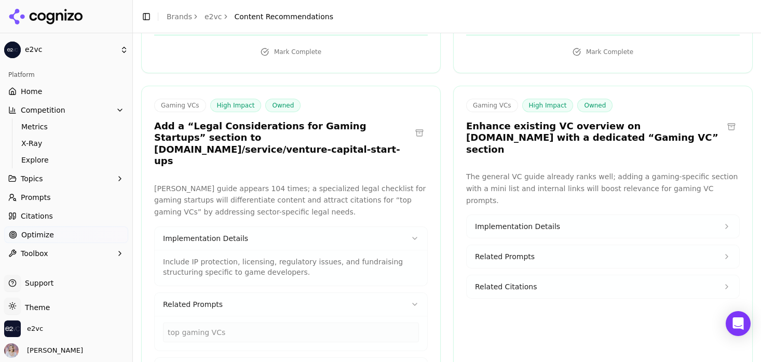
click at [405, 357] on button "Related Citations" at bounding box center [291, 368] width 272 height 23
click at [528, 221] on span "Implementation Details" at bounding box center [517, 226] width 85 height 10
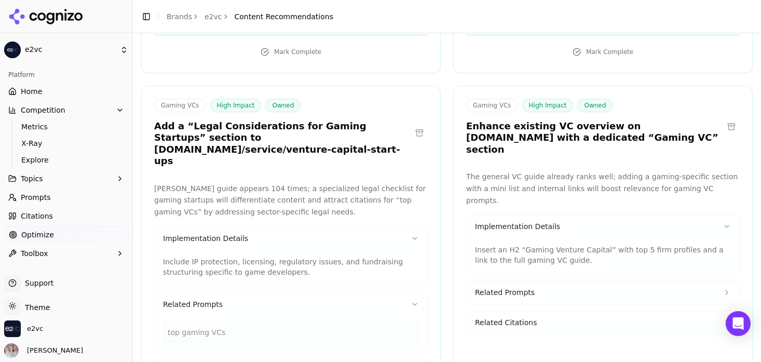
click at [527, 244] on p "Insert an H2 “Gaming Venture Capital” with top 5 firm profiles and a link to th…" at bounding box center [603, 254] width 256 height 21
click at [527, 281] on button "Related Prompts" at bounding box center [602, 292] width 272 height 23
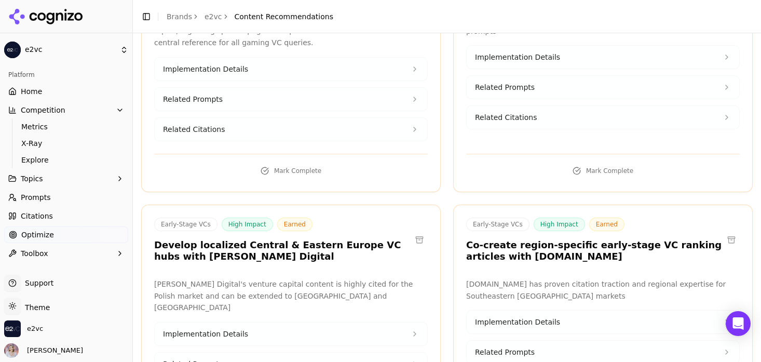
scroll to position [2430, 0]
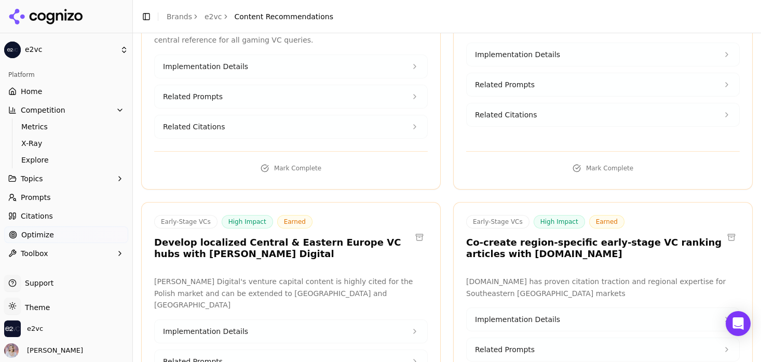
click at [407, 320] on button "Implementation Details" at bounding box center [291, 331] width 272 height 23
click at [556, 308] on button "Implementation Details" at bounding box center [602, 319] width 272 height 23
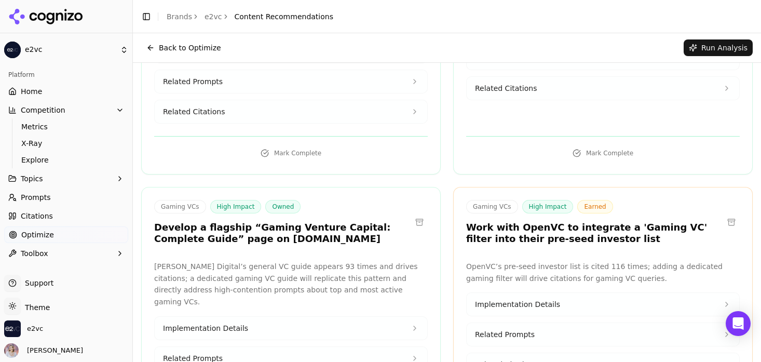
scroll to position [0, 0]
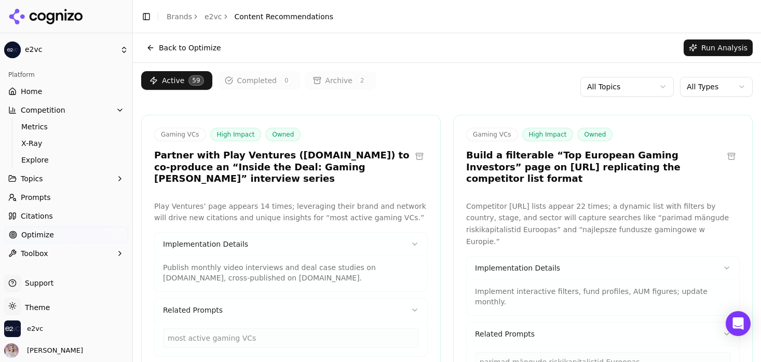
click at [724, 87] on html "e2vc Platform Home Competition Metrics X-Ray Explore Topics Prompts Citations O…" at bounding box center [380, 181] width 761 height 362
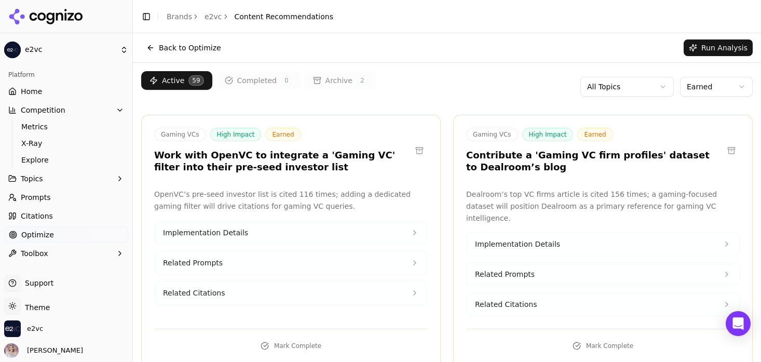
click at [658, 84] on html "e2vc Platform Home Competition Metrics X-Ray Explore Topics Prompts Citations O…" at bounding box center [380, 181] width 761 height 362
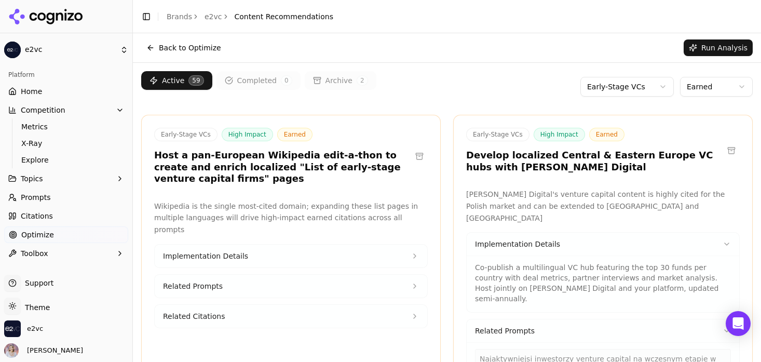
click at [659, 81] on html "e2vc Platform Home Competition Metrics X-Ray Explore Topics Prompts Citations O…" at bounding box center [380, 181] width 761 height 362
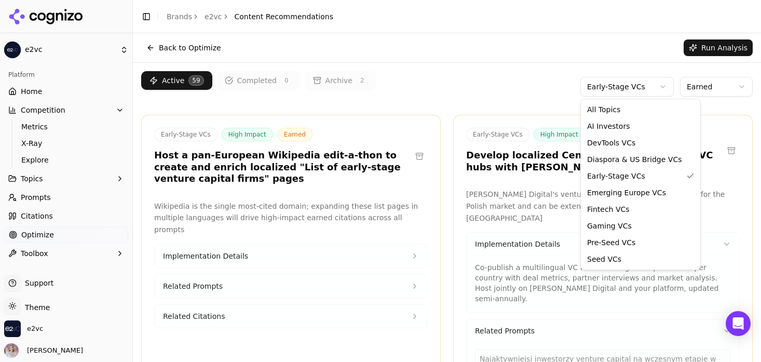
click at [711, 86] on html "e2vc Platform Home Competition Metrics X-Ray Explore Topics Prompts Citations O…" at bounding box center [380, 181] width 761 height 362
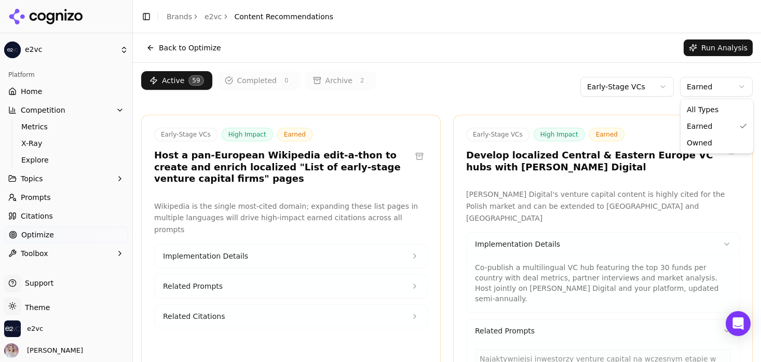
click at [704, 96] on html "e2vc Platform Home Competition Metrics X-Ray Explore Topics Prompts Citations O…" at bounding box center [380, 181] width 761 height 362
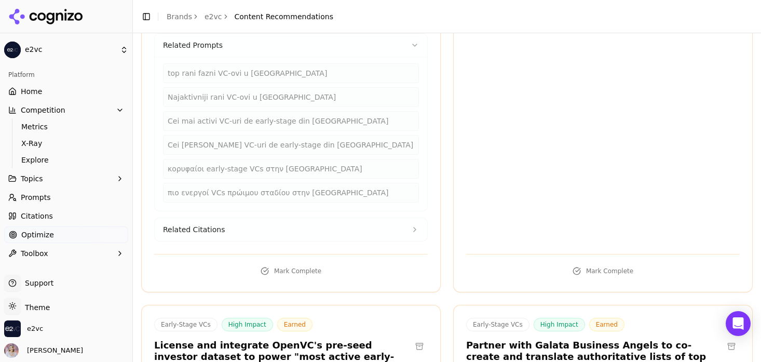
scroll to position [896, 0]
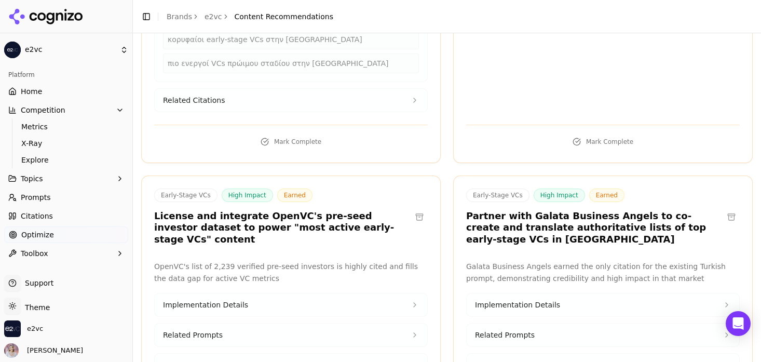
click at [539, 299] on span "Implementation Details" at bounding box center [517, 304] width 85 height 10
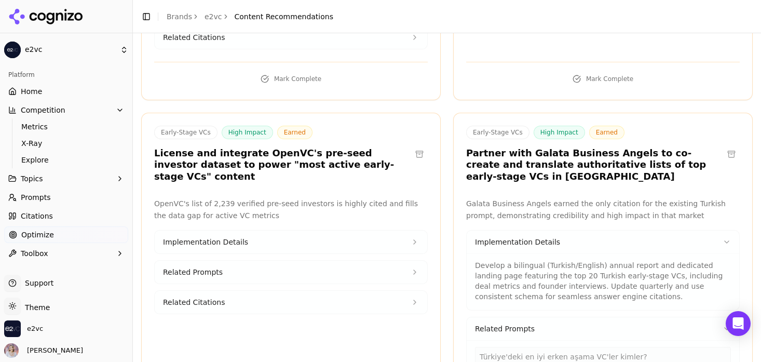
scroll to position [961, 0]
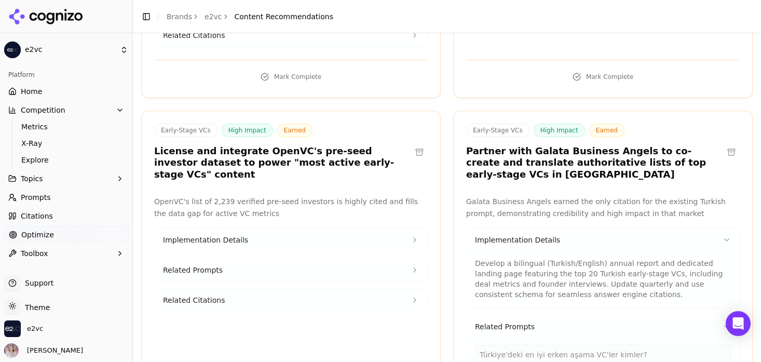
click at [374, 228] on button "Implementation Details" at bounding box center [291, 239] width 272 height 23
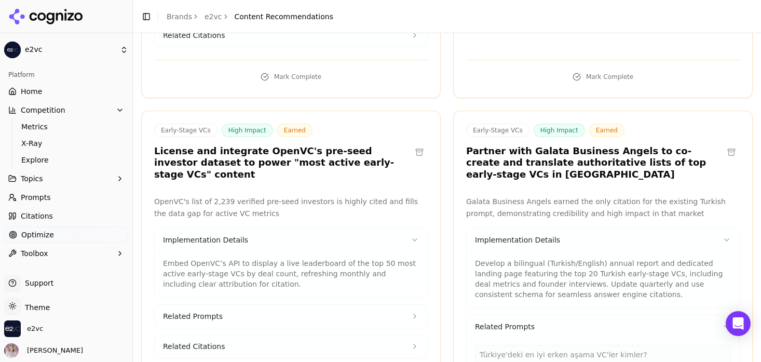
click at [370, 305] on button "Related Prompts" at bounding box center [291, 316] width 272 height 23
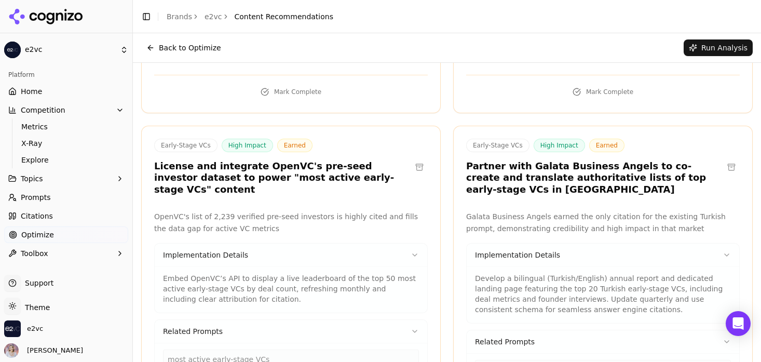
scroll to position [943, 0]
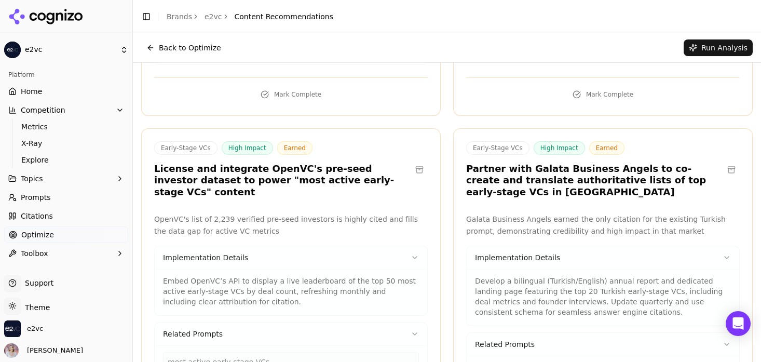
click at [77, 249] on button "Toolbox" at bounding box center [66, 253] width 124 height 17
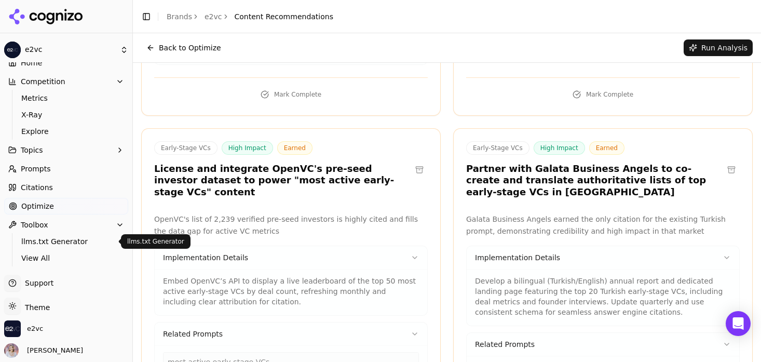
click at [77, 245] on span "llms.txt Generator" at bounding box center [66, 241] width 90 height 10
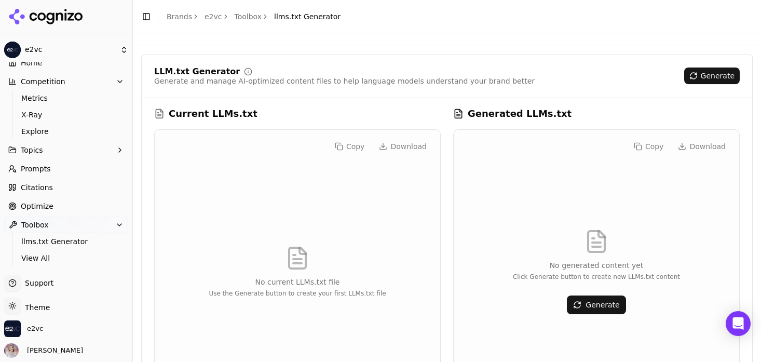
click at [597, 305] on button "Generate" at bounding box center [595, 304] width 59 height 19
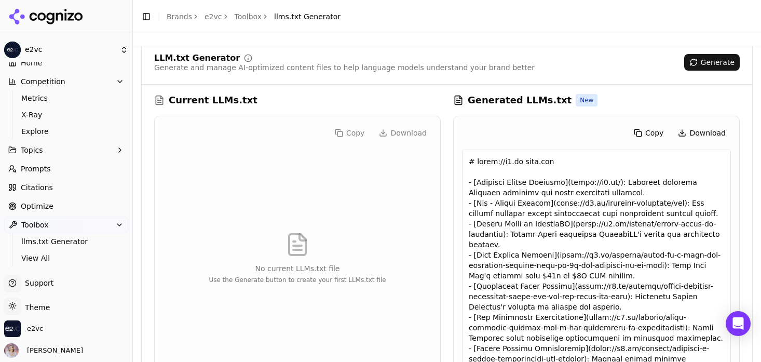
scroll to position [1, 0]
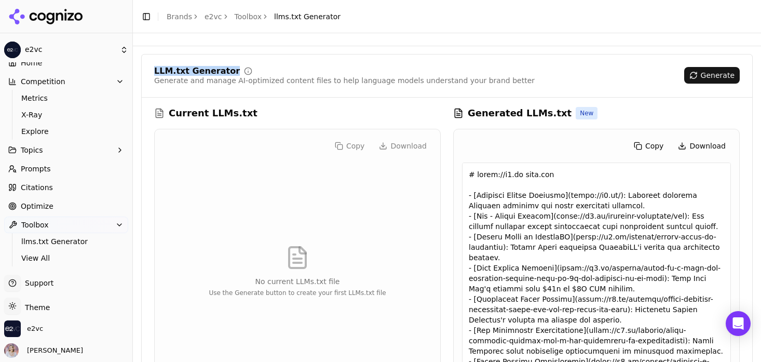
drag, startPoint x: 225, startPoint y: 71, endPoint x: 150, endPoint y: 73, distance: 74.7
click at [150, 73] on div "LLM.txt Generator Generate and manage AI-optimized content files to help langua…" at bounding box center [447, 82] width 610 height 31
copy div "LLM.txt Generator"
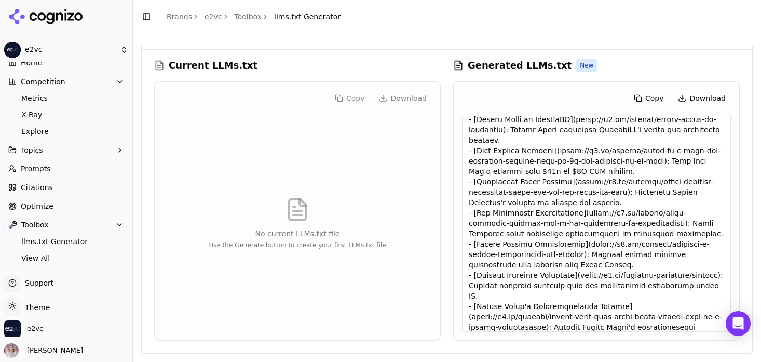
scroll to position [0, 0]
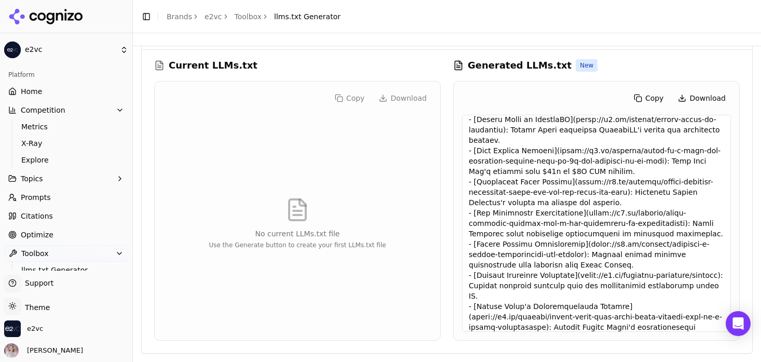
click at [69, 82] on div "Platform" at bounding box center [66, 74] width 124 height 17
click at [68, 87] on link "Home" at bounding box center [66, 91] width 124 height 17
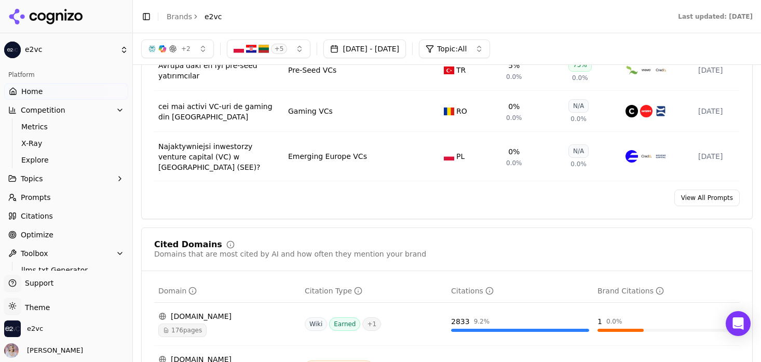
scroll to position [737, 0]
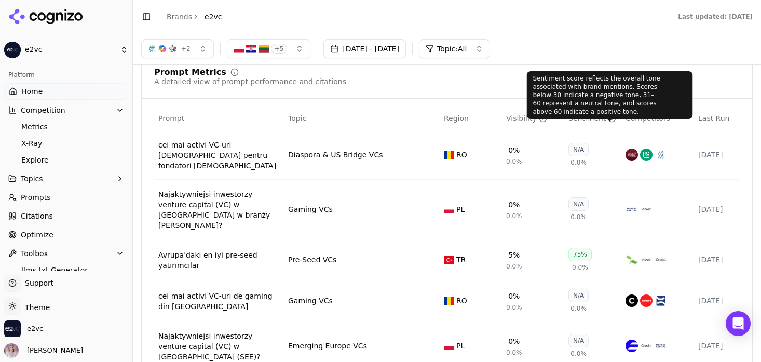
click at [612, 120] on icon "Data table" at bounding box center [612, 119] width 0 height 2
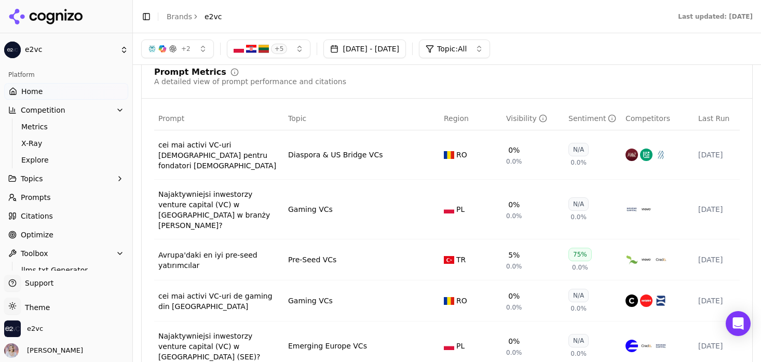
click at [584, 121] on div "Sentiment" at bounding box center [592, 118] width 48 height 10
click at [515, 117] on div "Visibility" at bounding box center [526, 118] width 41 height 10
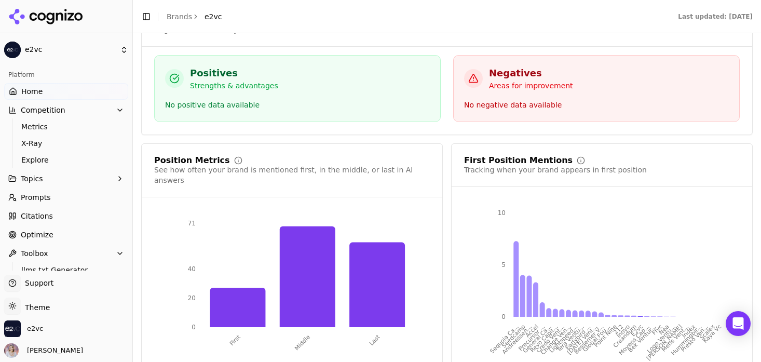
scroll to position [1974, 0]
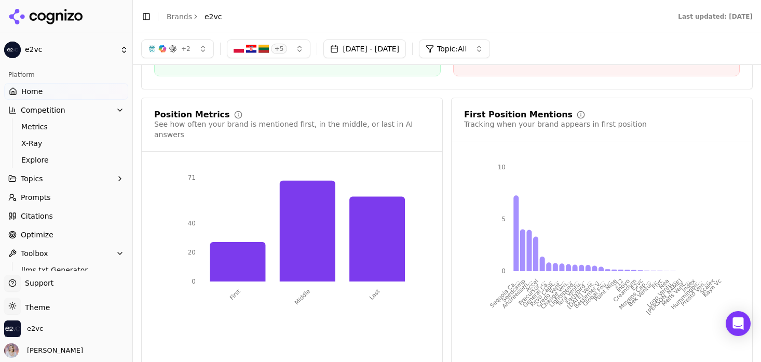
click at [50, 108] on span "Competition" at bounding box center [43, 110] width 45 height 10
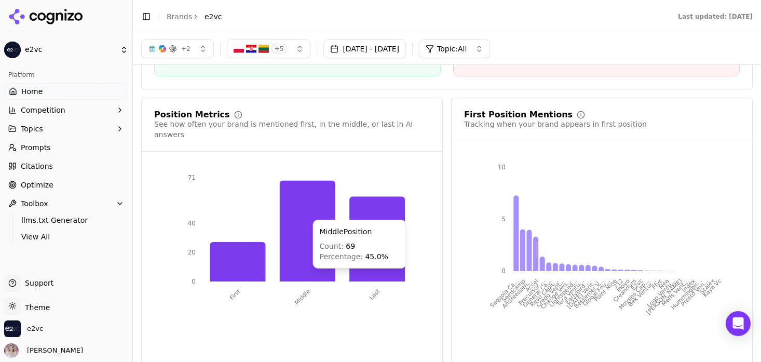
scroll to position [1914, 0]
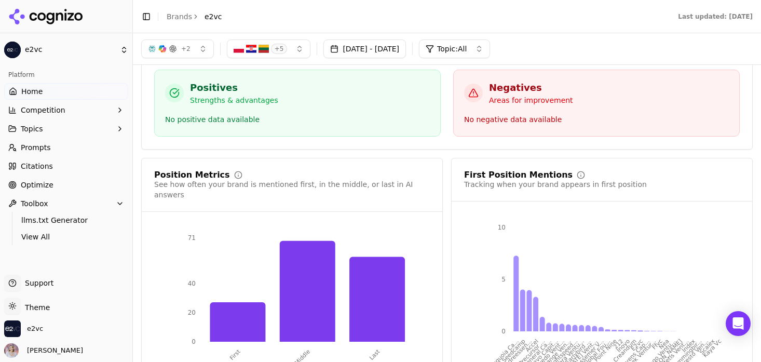
click at [79, 106] on button "Competition" at bounding box center [66, 110] width 124 height 17
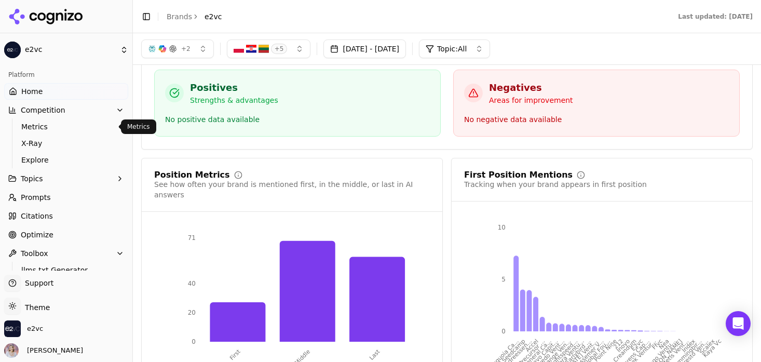
click at [72, 122] on span "Metrics" at bounding box center [66, 126] width 90 height 10
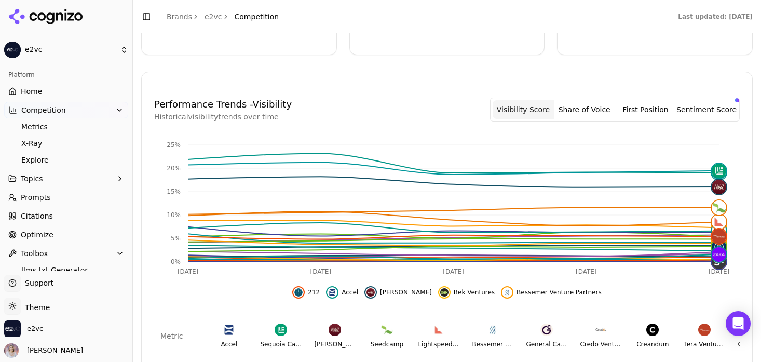
scroll to position [455, 0]
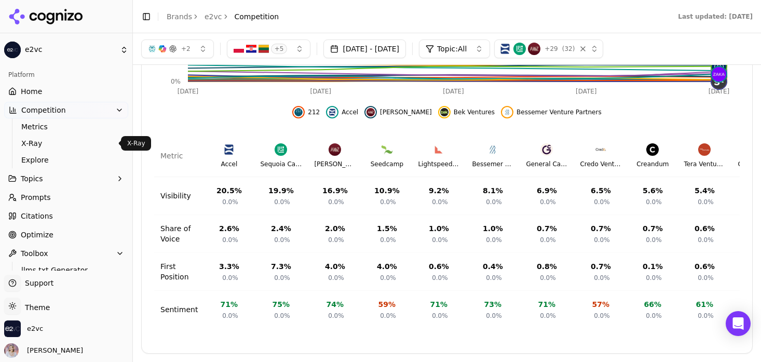
click at [61, 146] on span "X-Ray" at bounding box center [66, 143] width 90 height 10
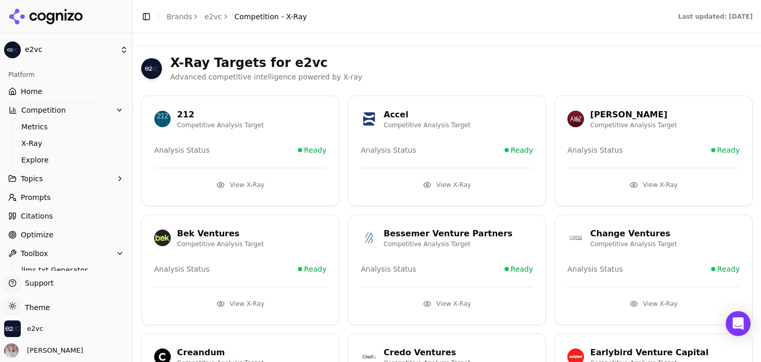
click at [252, 184] on button "View X-Ray" at bounding box center [240, 184] width 172 height 17
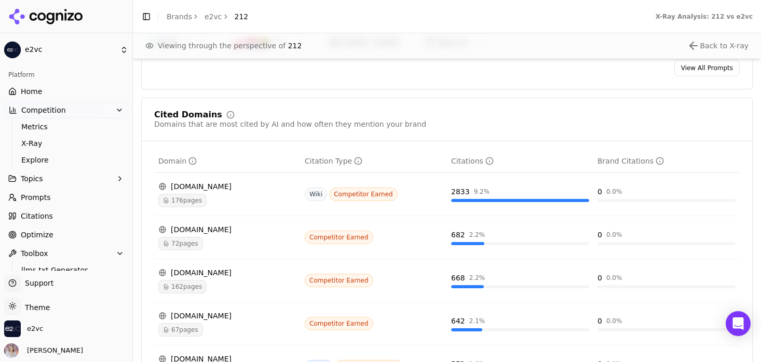
scroll to position [1418, 0]
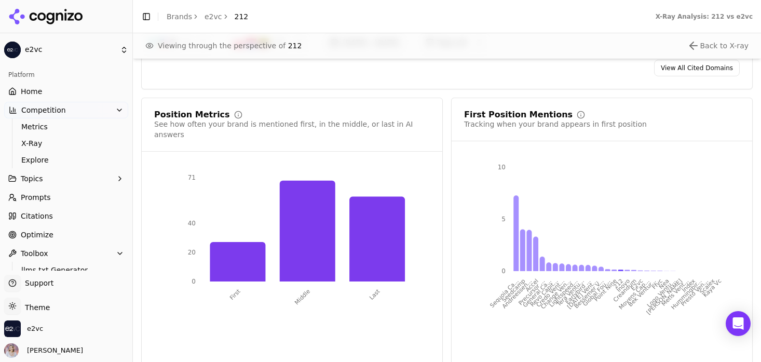
click at [47, 198] on span "Prompts" at bounding box center [36, 197] width 30 height 10
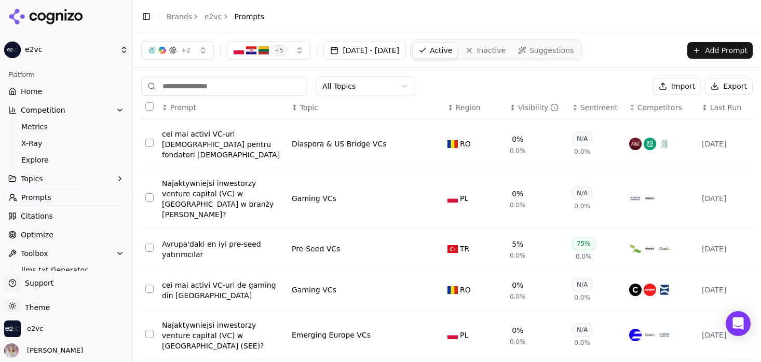
click at [609, 110] on div "Sentiment" at bounding box center [600, 107] width 40 height 10
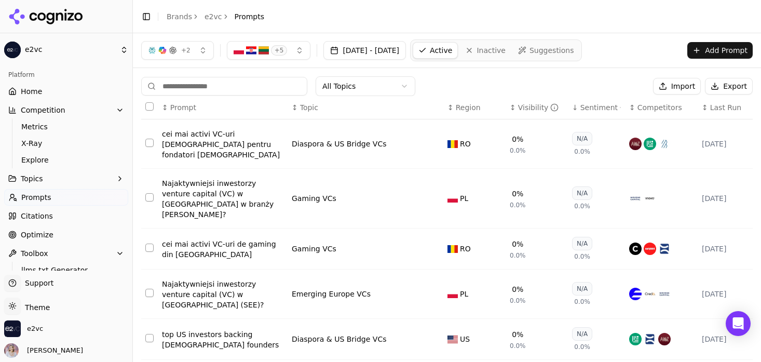
click at [607, 109] on div "Sentiment" at bounding box center [600, 107] width 40 height 10
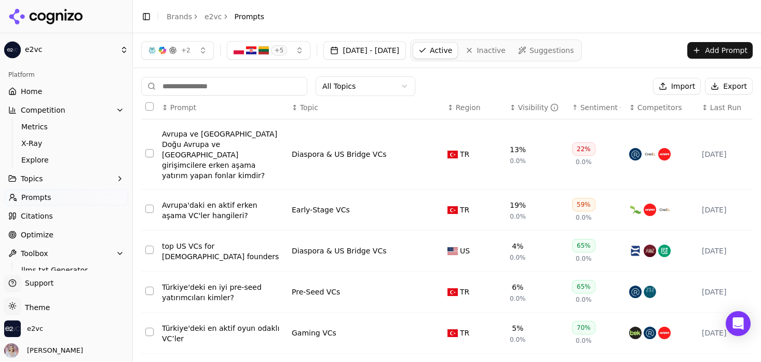
click at [607, 109] on div "Sentiment" at bounding box center [600, 107] width 40 height 10
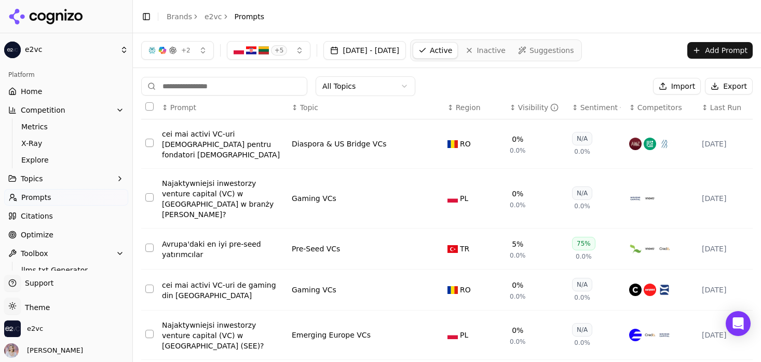
click at [607, 109] on div "Sentiment" at bounding box center [600, 107] width 40 height 10
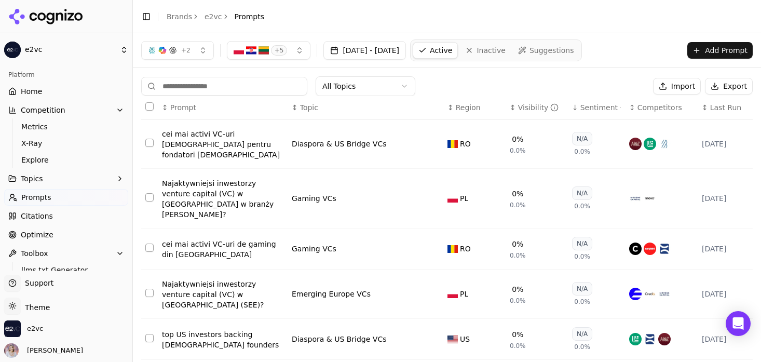
click at [601, 106] on div "Sentiment" at bounding box center [600, 107] width 40 height 10
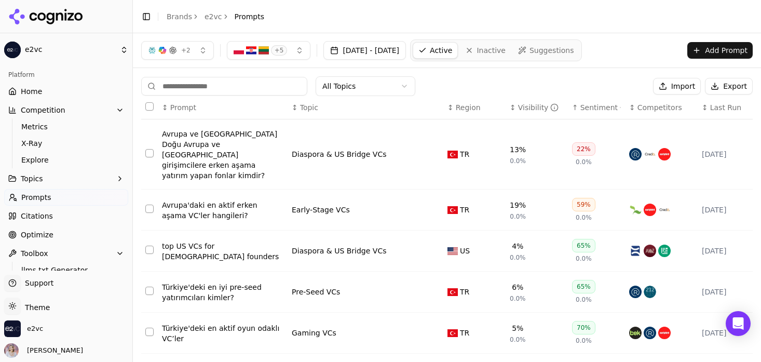
click at [580, 102] on div "Sentiment" at bounding box center [600, 107] width 40 height 10
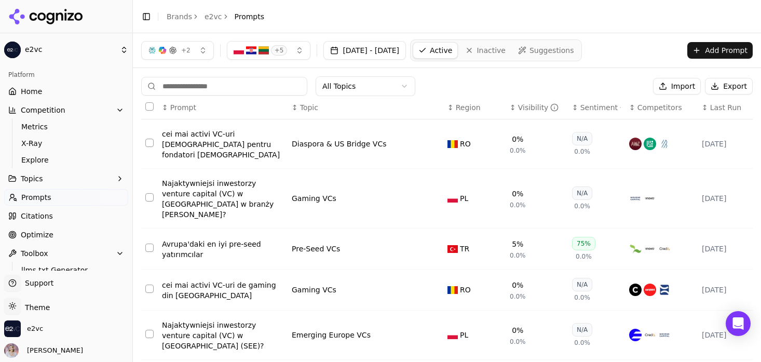
click at [586, 104] on div "Sentiment" at bounding box center [600, 107] width 40 height 10
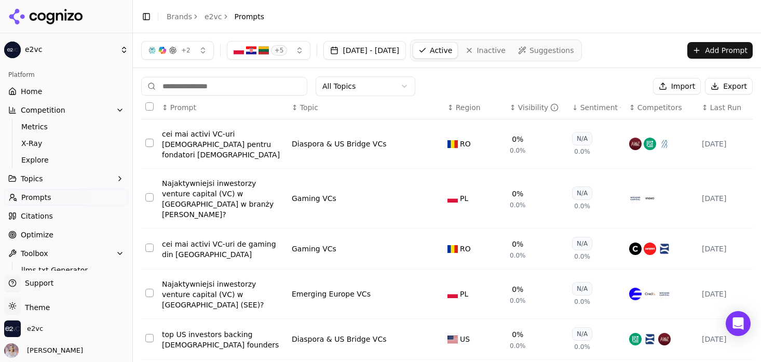
click at [586, 104] on div "Sentiment" at bounding box center [600, 107] width 40 height 10
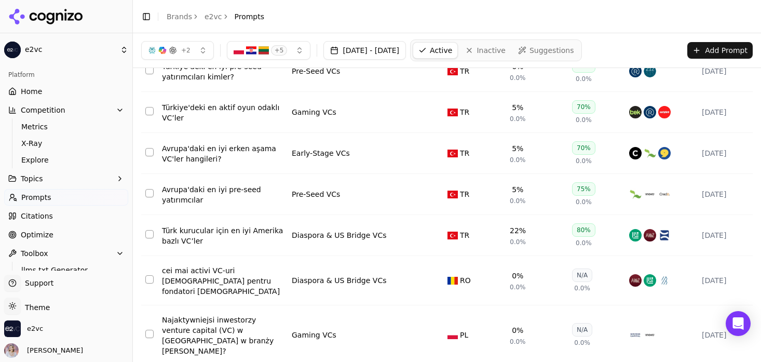
scroll to position [29, 0]
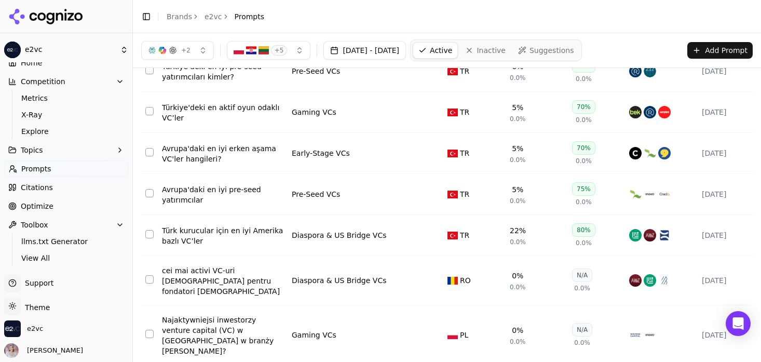
click at [67, 170] on link "Prompts" at bounding box center [66, 168] width 124 height 17
click at [66, 185] on link "Citations" at bounding box center [66, 187] width 124 height 17
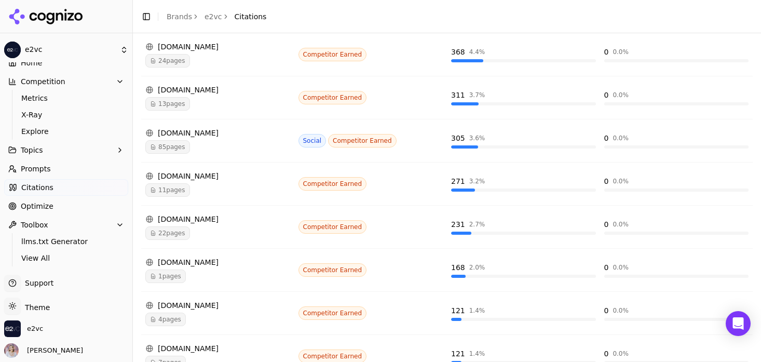
scroll to position [334, 0]
